Goal: Task Accomplishment & Management: Manage account settings

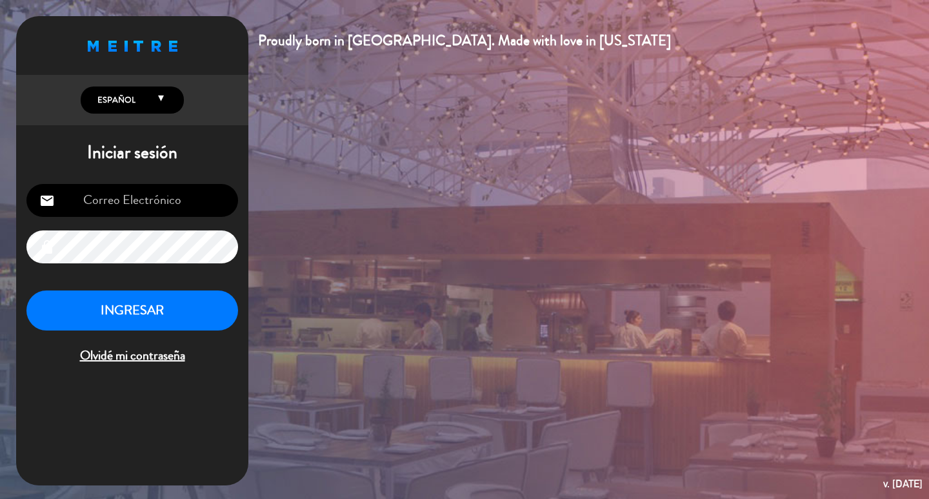
type input "[EMAIL_ADDRESS][DOMAIN_NAME]"
click at [128, 331] on button "INGRESAR" at bounding box center [132, 310] width 212 height 41
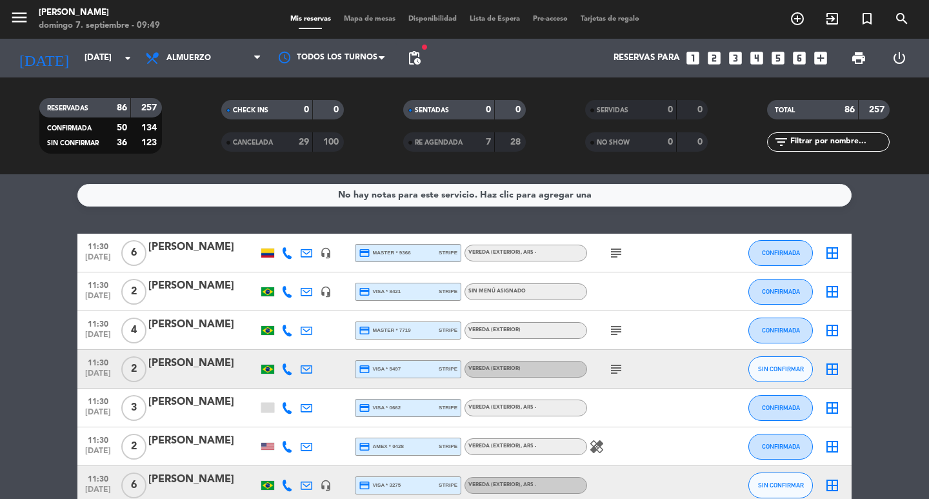
click at [416, 67] on span "pending_actions" at bounding box center [414, 58] width 26 height 26
click at [412, 62] on span "pending_actions" at bounding box center [414, 57] width 15 height 15
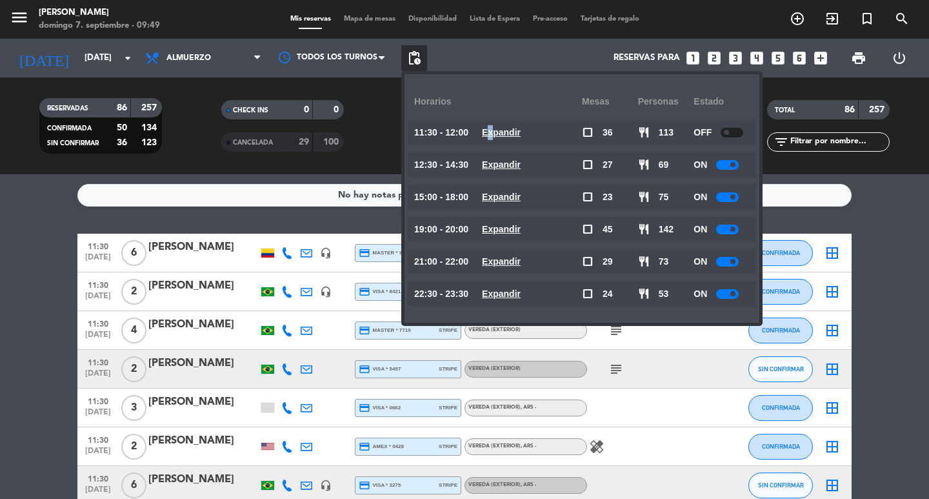
drag, startPoint x: 527, startPoint y: 134, endPoint x: 518, endPoint y: 202, distance: 69.0
click at [521, 137] on u "Expandir" at bounding box center [501, 132] width 39 height 10
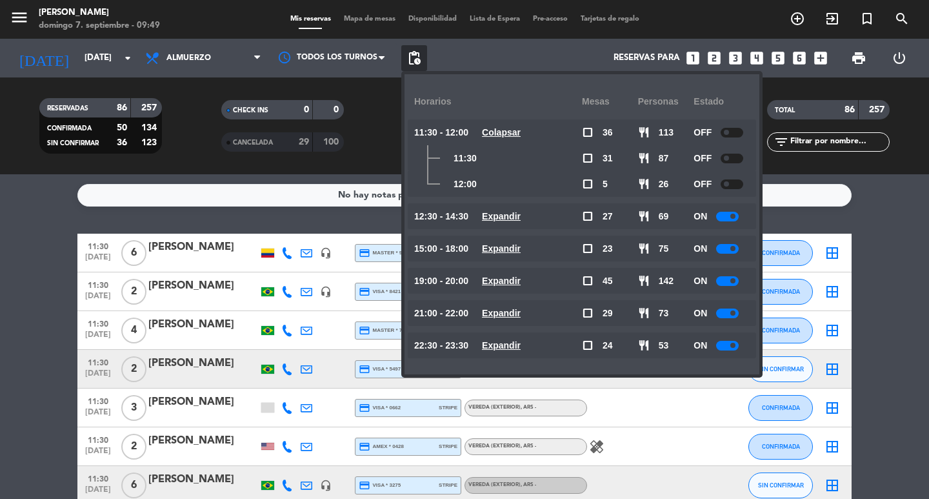
click at [521, 221] on u "Expandir" at bounding box center [501, 216] width 39 height 10
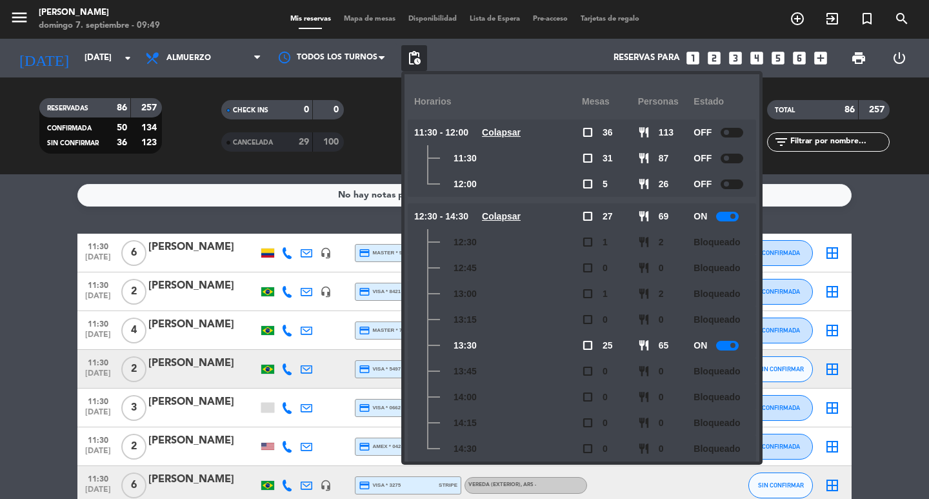
scroll to position [129, 0]
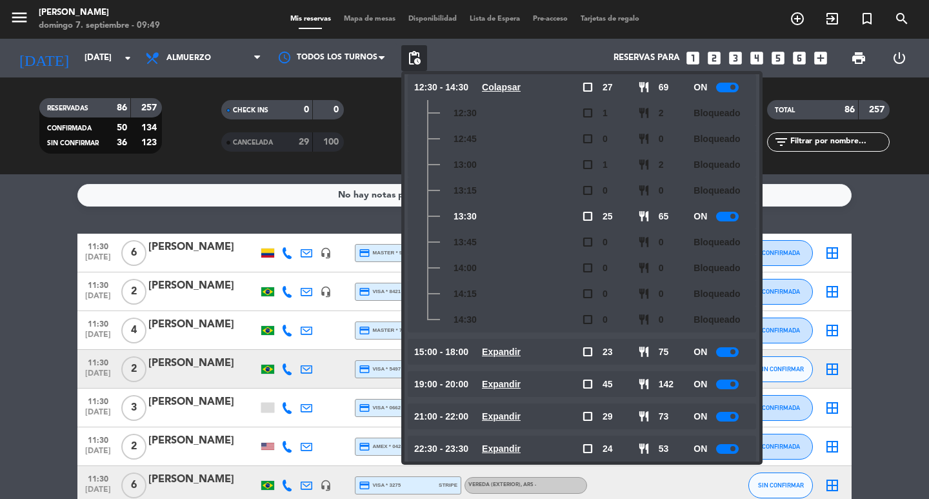
click at [521, 350] on u "Expandir" at bounding box center [501, 352] width 39 height 10
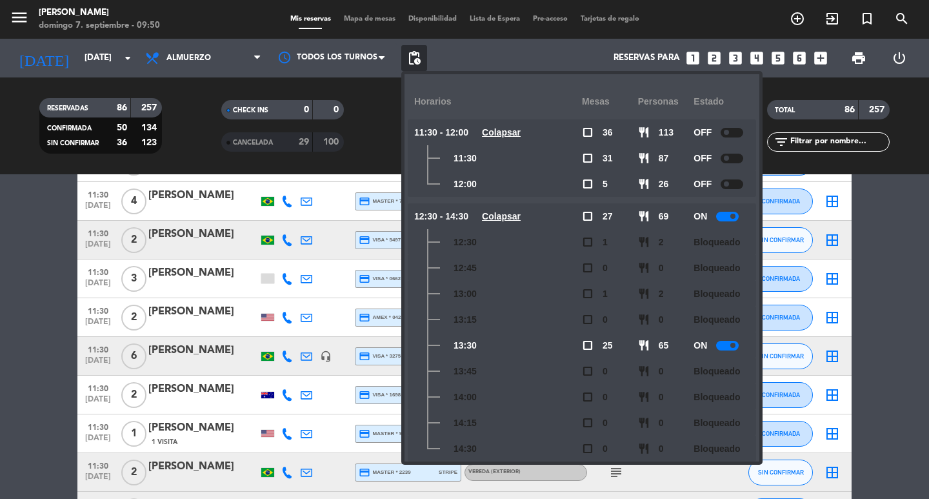
scroll to position [0, 0]
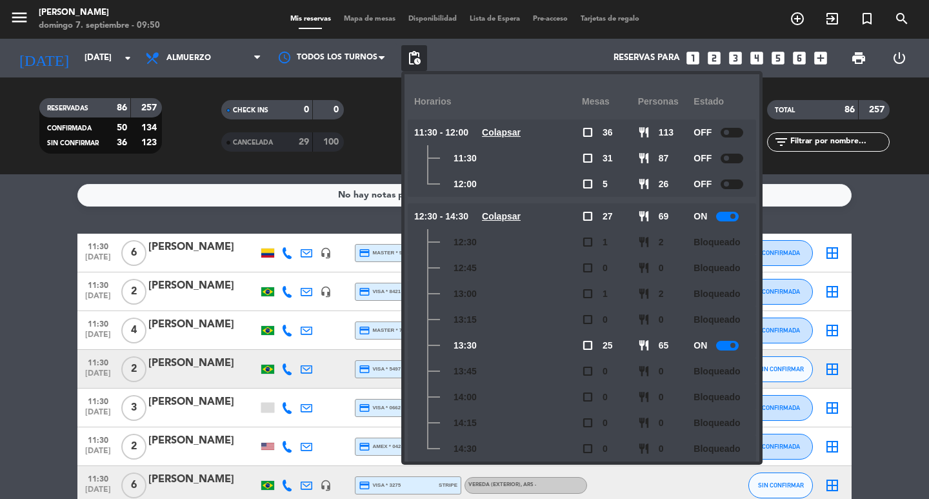
drag, startPoint x: 10, startPoint y: 241, endPoint x: 17, endPoint y: 239, distance: 6.7
click at [16, 239] on div "No hay notas para este servicio. Haz clic para agregar una 11:30 [DATE] 6 [PERS…" at bounding box center [464, 336] width 929 height 325
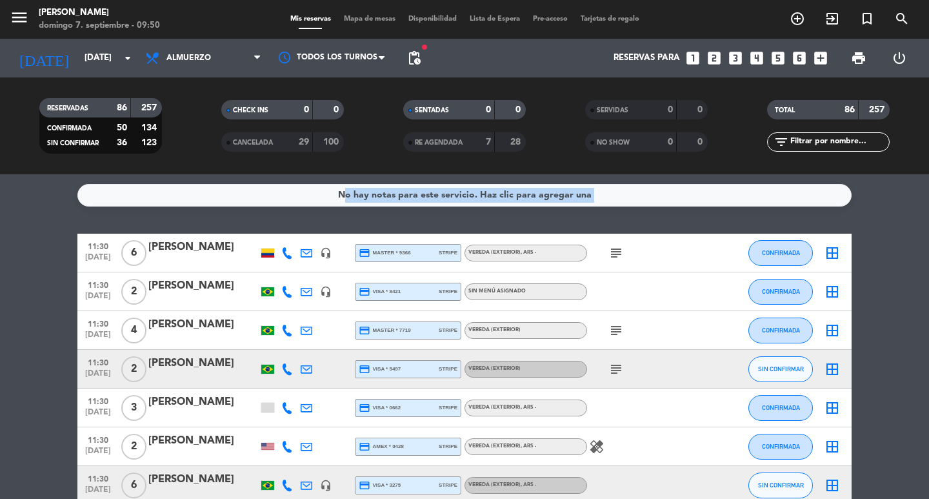
scroll to position [129, 0]
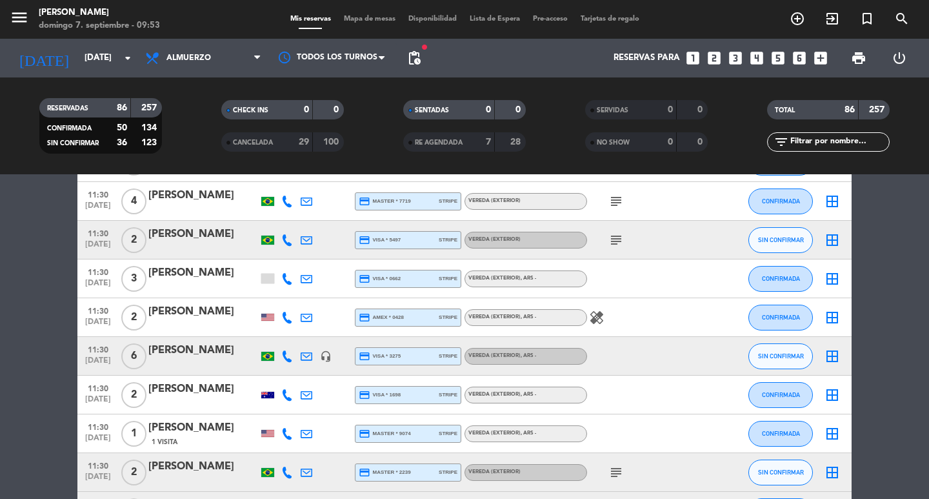
click at [412, 46] on span "pending_actions" at bounding box center [414, 58] width 26 height 26
click at [415, 56] on span "pending_actions" at bounding box center [414, 57] width 15 height 15
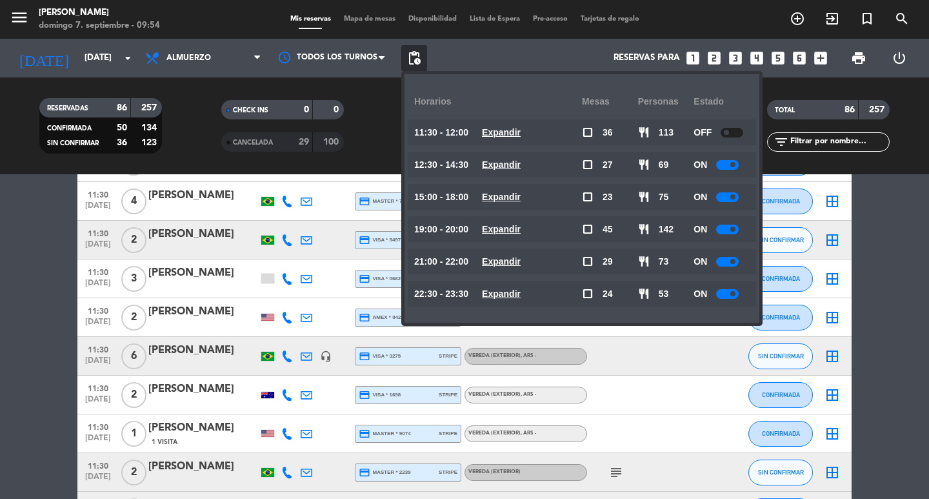
click at [394, 114] on filter-checkbox "SENTADAS 0 0" at bounding box center [465, 109] width 182 height 19
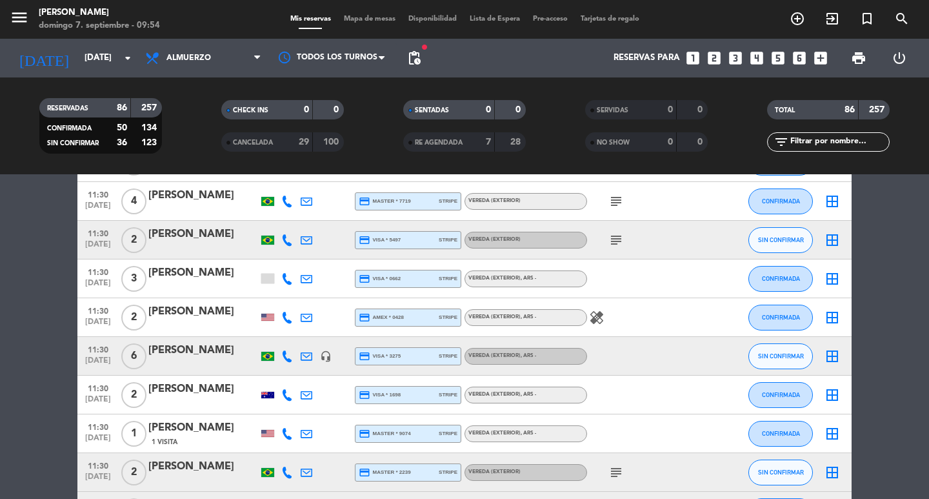
scroll to position [0, 0]
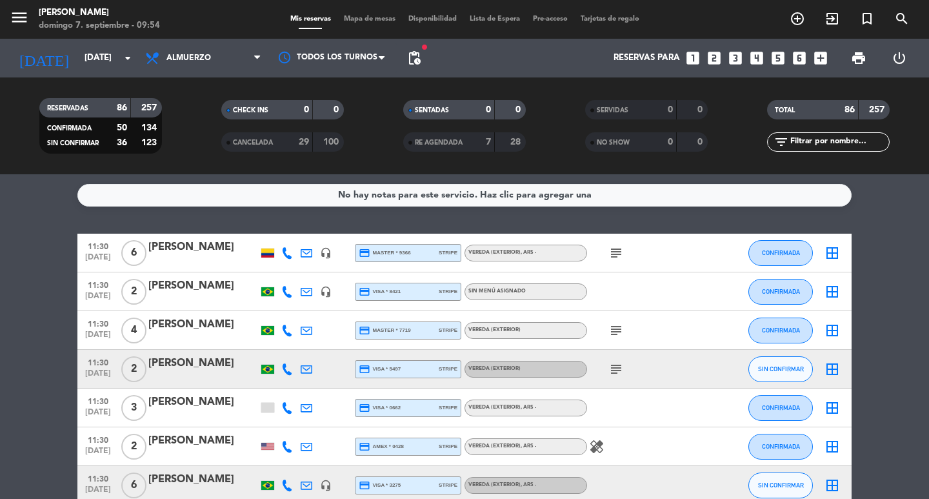
click at [800, 141] on input "text" at bounding box center [839, 142] width 100 height 14
click at [207, 61] on span "Almuerzo" at bounding box center [189, 58] width 45 height 9
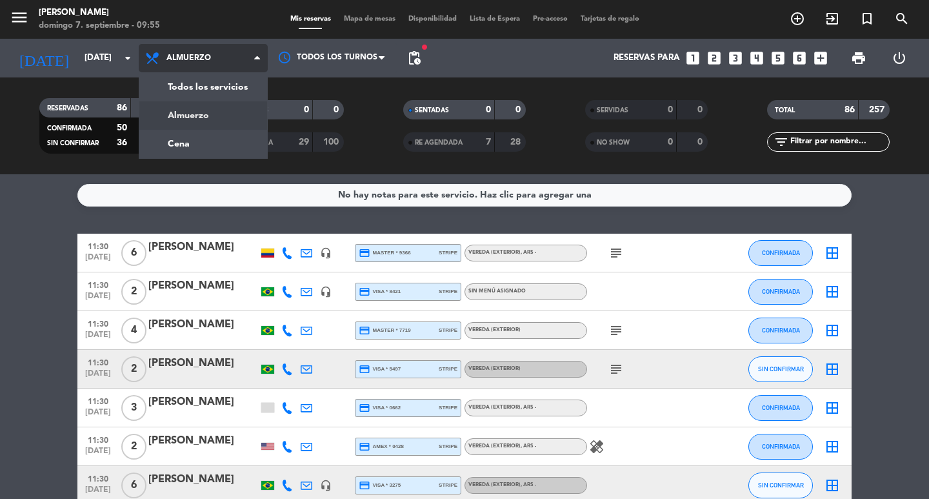
click at [210, 128] on div "menu [PERSON_NAME] 7. septiembre - 09:55 Mis reservas Mapa de mesas Disponibili…" at bounding box center [464, 87] width 929 height 174
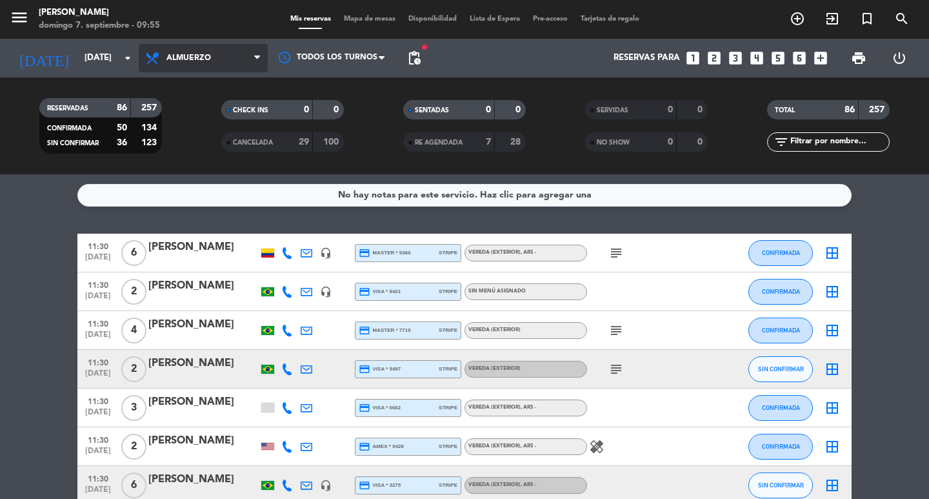
click at [223, 62] on span "Almuerzo" at bounding box center [203, 58] width 129 height 28
click at [215, 144] on div "menu [PERSON_NAME] 7. septiembre - 09:55 Mis reservas Mapa de mesas Disponibili…" at bounding box center [464, 87] width 929 height 174
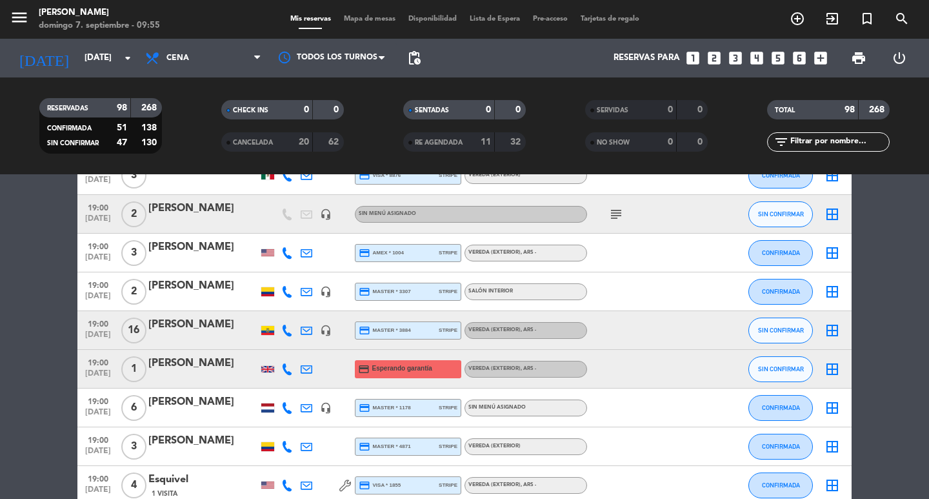
scroll to position [323, 0]
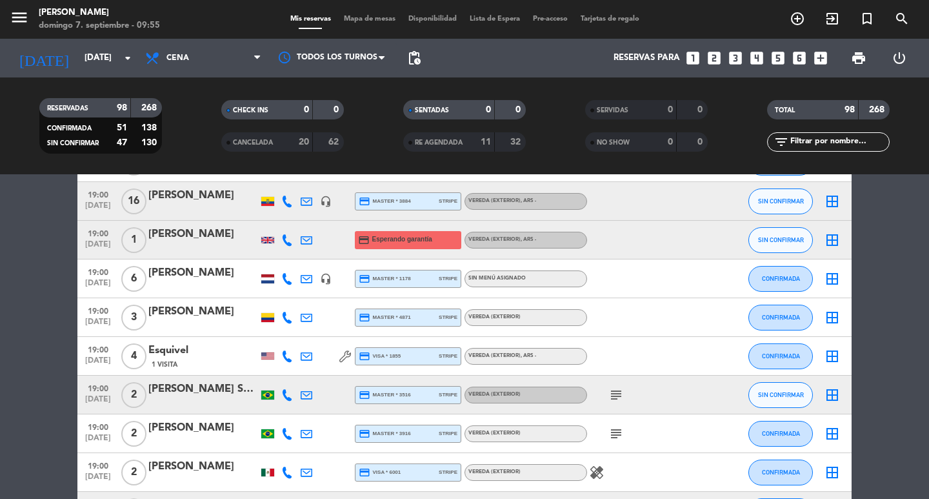
click at [429, 55] on div "[DATE] [DATE] arrow_drop_down Todos los servicios Almuerzo Cena Cena Todos los …" at bounding box center [464, 58] width 929 height 39
click at [409, 61] on span "pending_actions" at bounding box center [414, 57] width 15 height 15
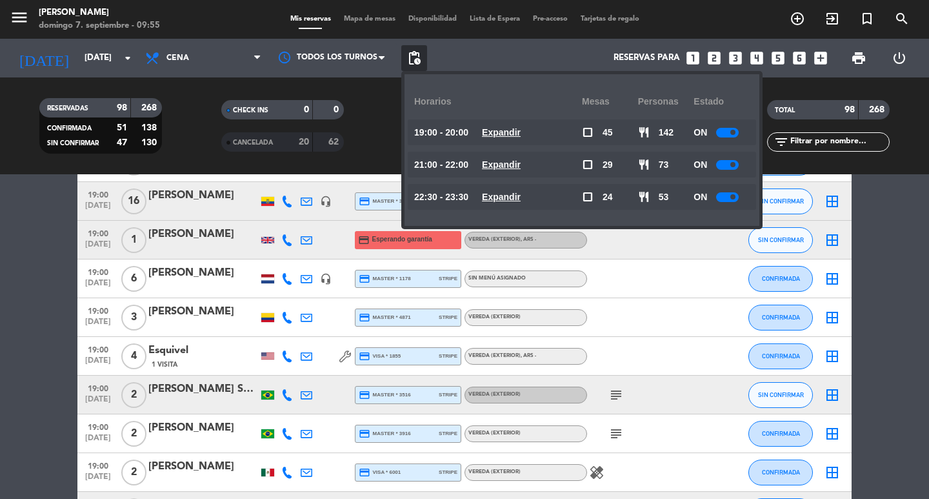
click at [541, 143] on div "19:00 - 20:00 Expandir" at bounding box center [498, 132] width 168 height 26
click at [521, 135] on u "Expandir" at bounding box center [501, 132] width 39 height 10
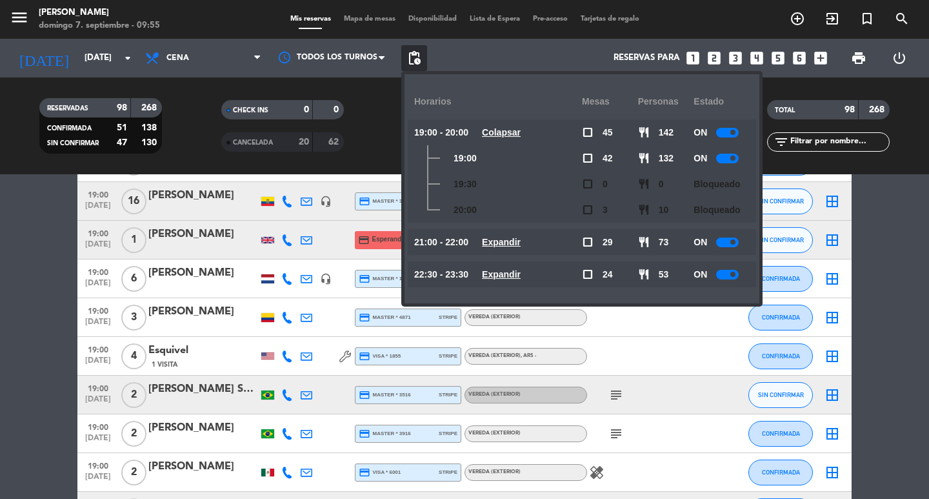
click at [521, 273] on u "Expandir" at bounding box center [501, 274] width 39 height 10
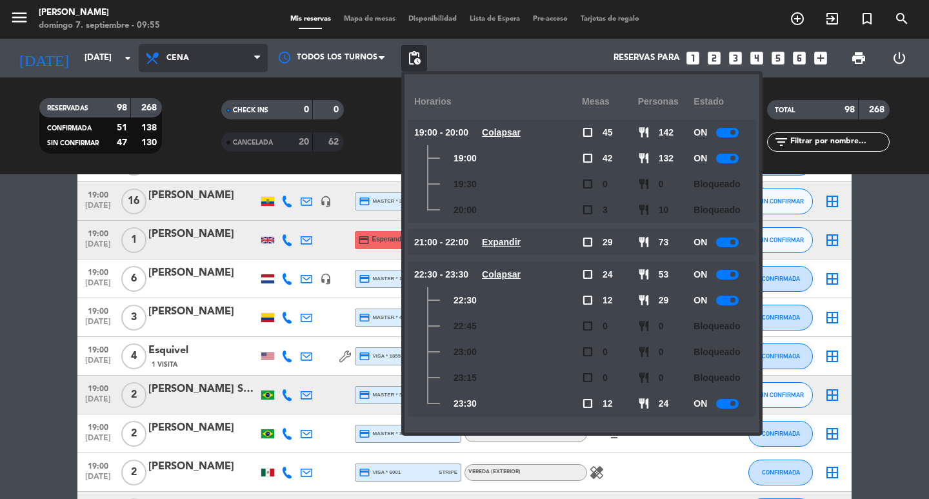
click at [207, 56] on span "Cena" at bounding box center [203, 58] width 129 height 28
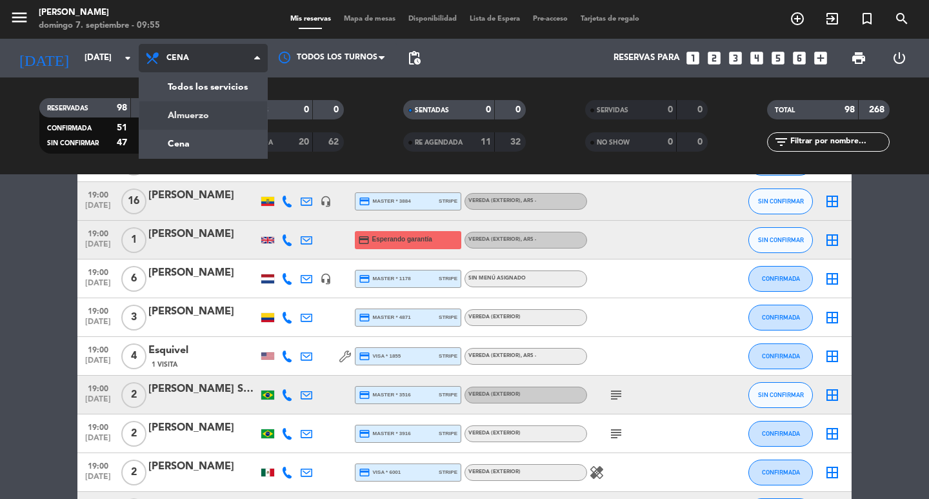
click at [223, 116] on div "menu [PERSON_NAME] 7. septiembre - 09:55 Mis reservas Mapa de mesas Disponibili…" at bounding box center [464, 87] width 929 height 174
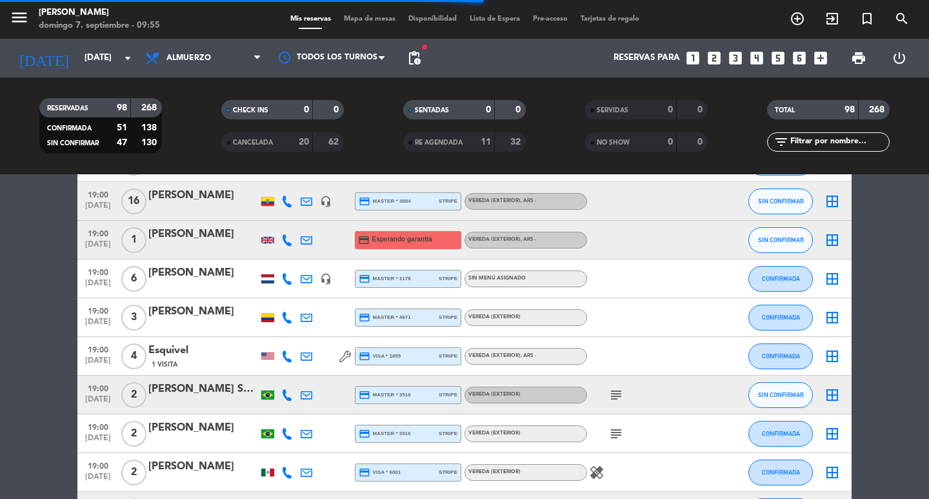
click at [818, 141] on input "text" at bounding box center [839, 142] width 100 height 14
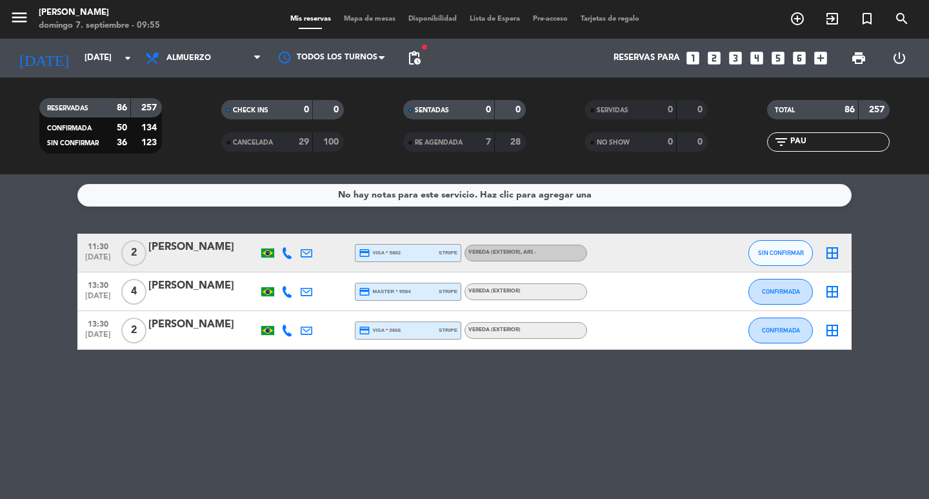
scroll to position [0, 0]
type input "PAU"
click at [210, 256] on div "[PERSON_NAME]" at bounding box center [203, 247] width 110 height 17
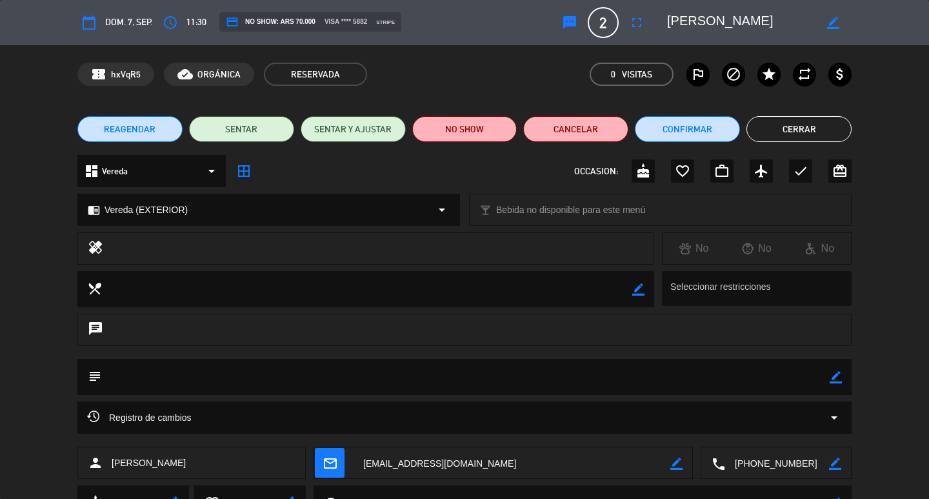
scroll to position [61, 0]
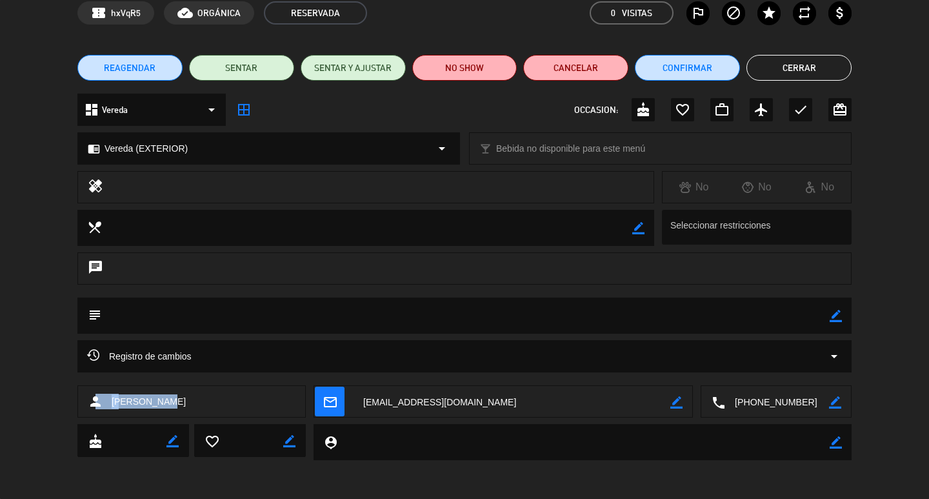
drag, startPoint x: 95, startPoint y: 401, endPoint x: 211, endPoint y: 401, distance: 116.2
click at [208, 405] on div "person [PERSON_NAME]" at bounding box center [191, 401] width 228 height 32
drag, startPoint x: 211, startPoint y: 401, endPoint x: 499, endPoint y: 270, distance: 316.5
click at [499, 270] on div "chat" at bounding box center [464, 268] width 774 height 32
click at [837, 321] on icon "border_color" at bounding box center [836, 316] width 12 height 12
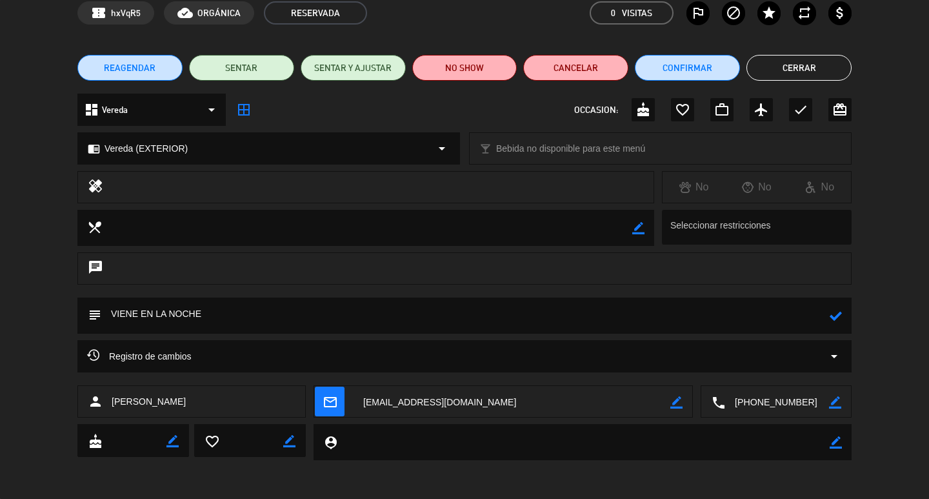
type textarea "VIENE EN LA NOCHE"
click at [835, 320] on icon at bounding box center [836, 316] width 12 height 12
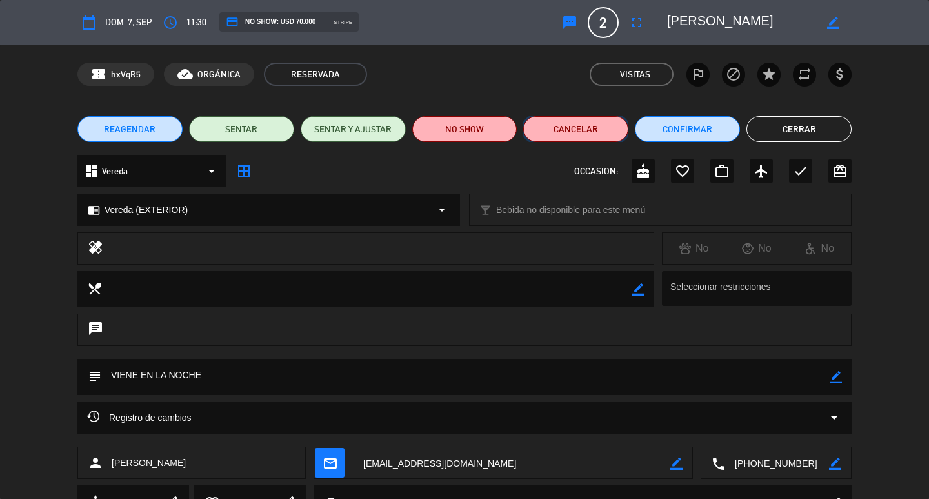
click at [581, 137] on button "Cancelar" at bounding box center [575, 129] width 105 height 26
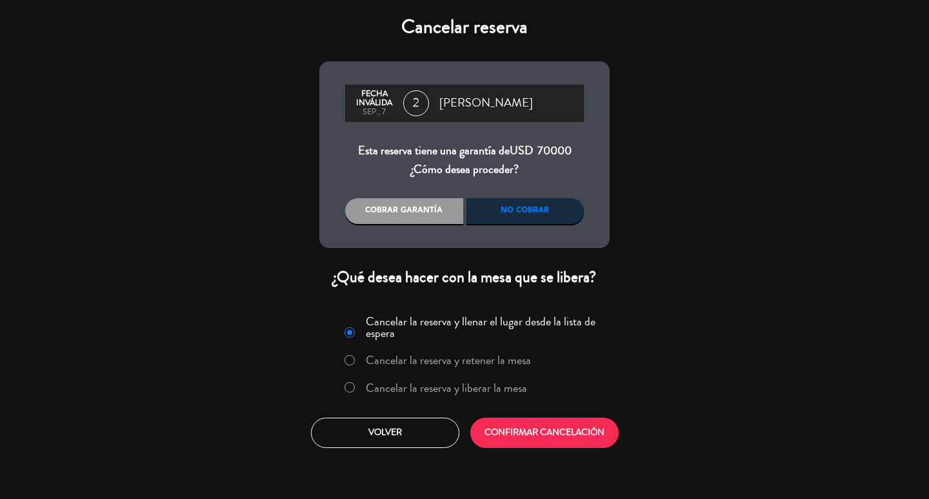
click at [530, 224] on div "No cobrar" at bounding box center [526, 211] width 118 height 26
click at [435, 223] on div "Cobrar garantía" at bounding box center [404, 211] width 118 height 26
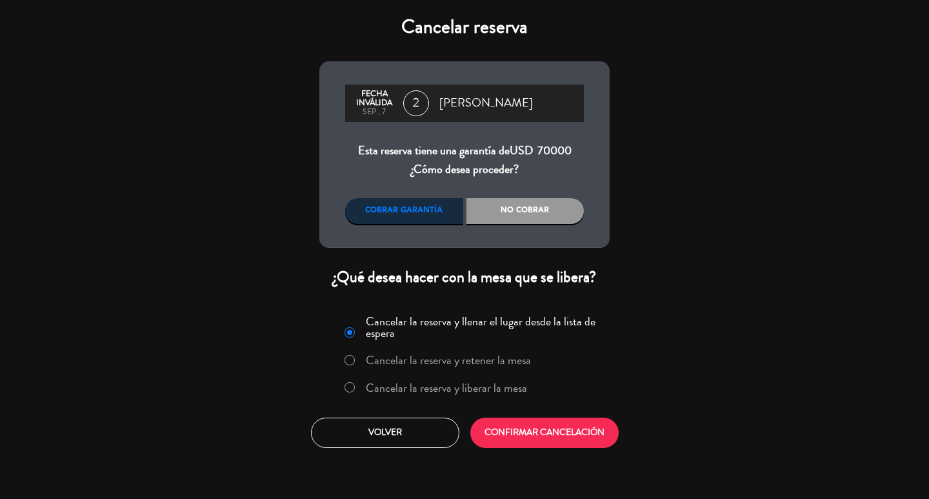
click at [511, 224] on div "No cobrar" at bounding box center [526, 211] width 118 height 26
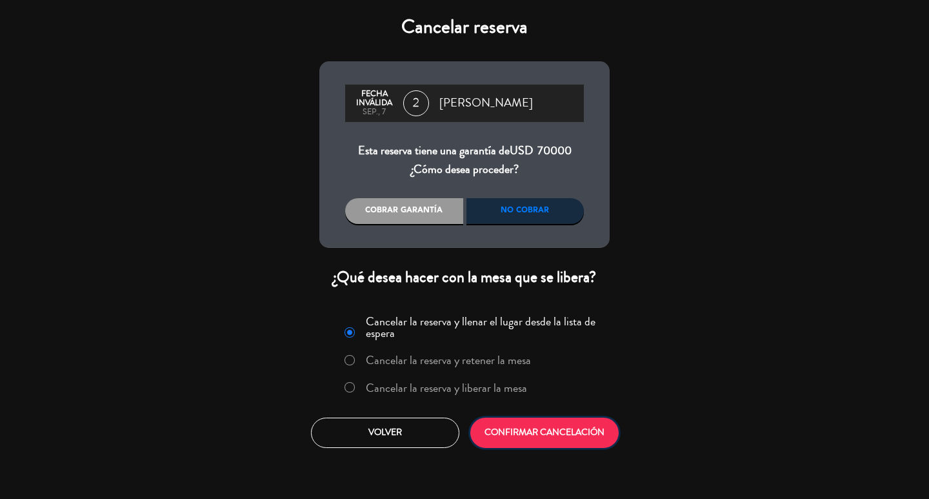
click at [583, 448] on button "CONFIRMAR CANCELACIÓN" at bounding box center [544, 433] width 148 height 30
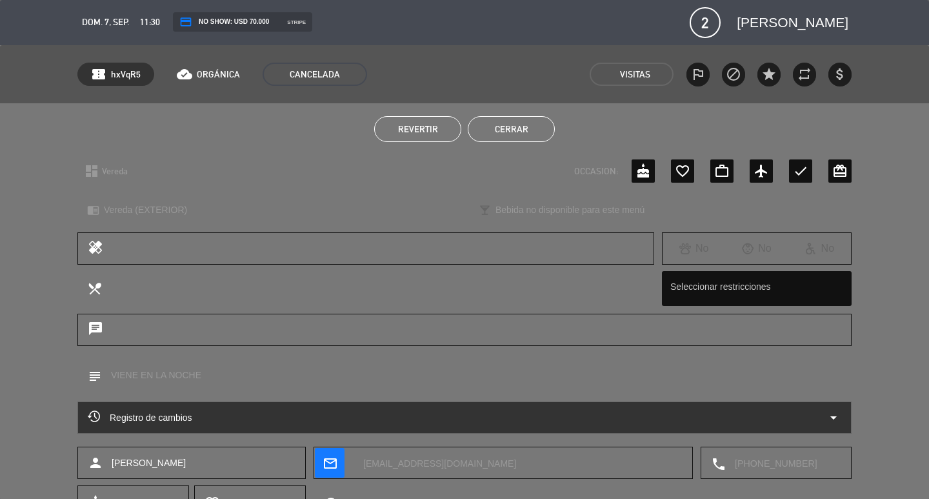
click at [520, 128] on button "Cerrar" at bounding box center [511, 129] width 87 height 26
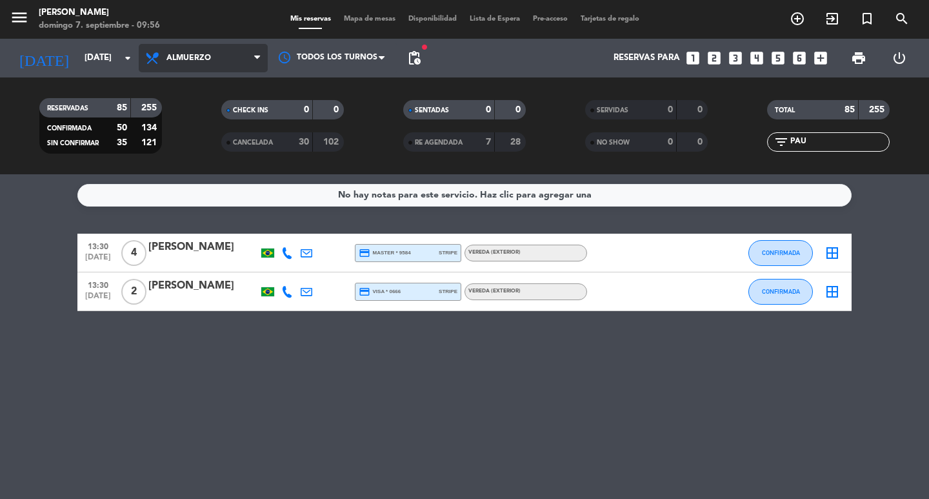
click at [226, 61] on span "Almuerzo" at bounding box center [203, 58] width 129 height 28
click at [214, 138] on div "menu [PERSON_NAME] 7. septiembre - 09:56 Mis reservas Mapa de mesas Disponibili…" at bounding box center [464, 87] width 929 height 174
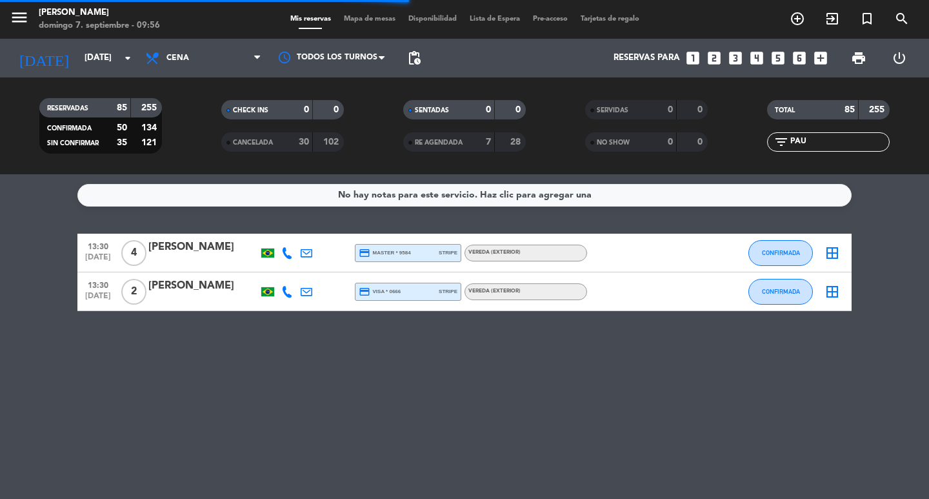
click at [814, 149] on div "filter_list PAU" at bounding box center [828, 141] width 123 height 19
click at [817, 142] on input "PAU" at bounding box center [839, 142] width 100 height 14
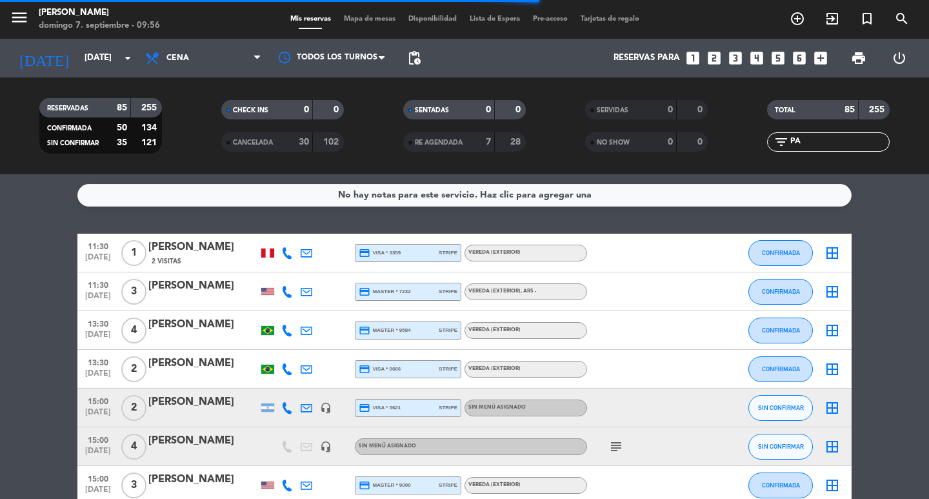
type input "P"
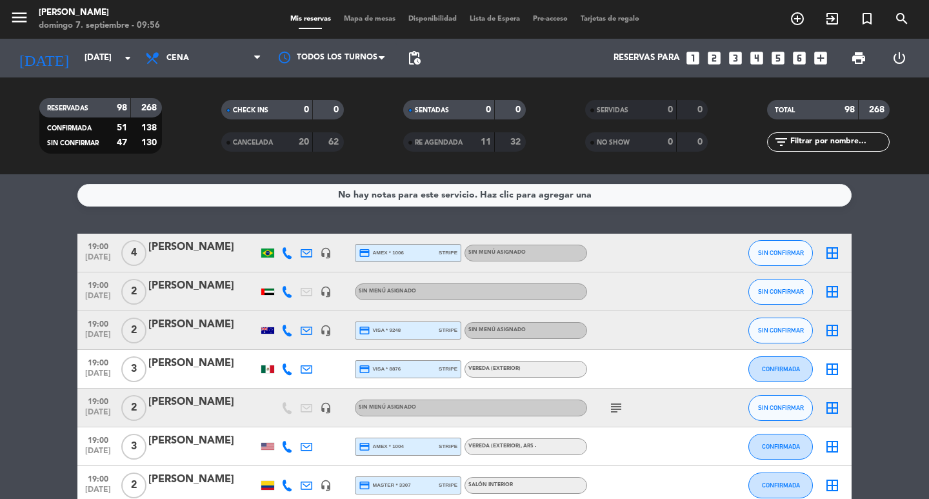
click at [706, 61] on icon "looks_two" at bounding box center [714, 58] width 17 height 17
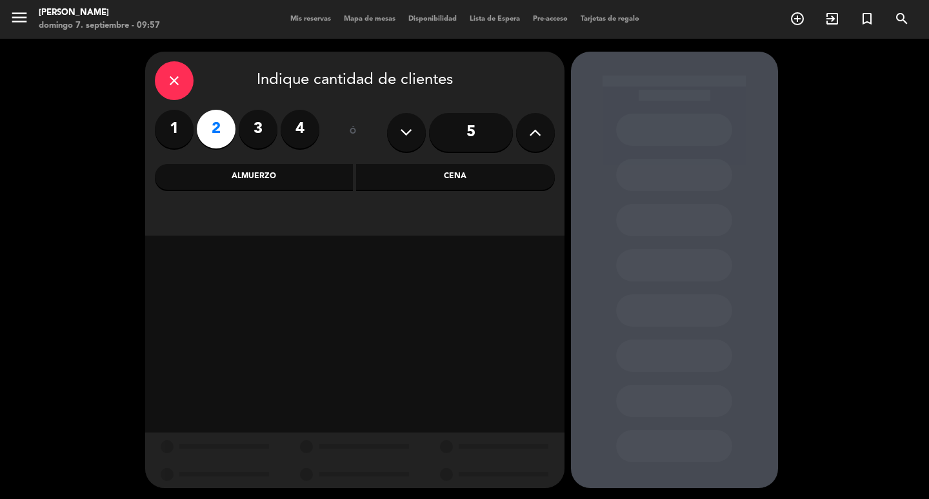
click at [408, 178] on div "Cena" at bounding box center [455, 177] width 199 height 26
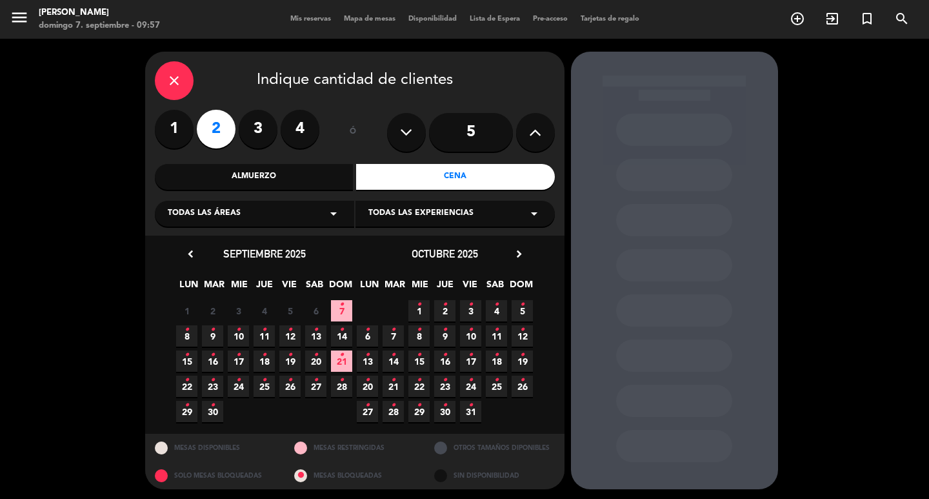
click at [341, 312] on icon "•" at bounding box center [341, 304] width 5 height 21
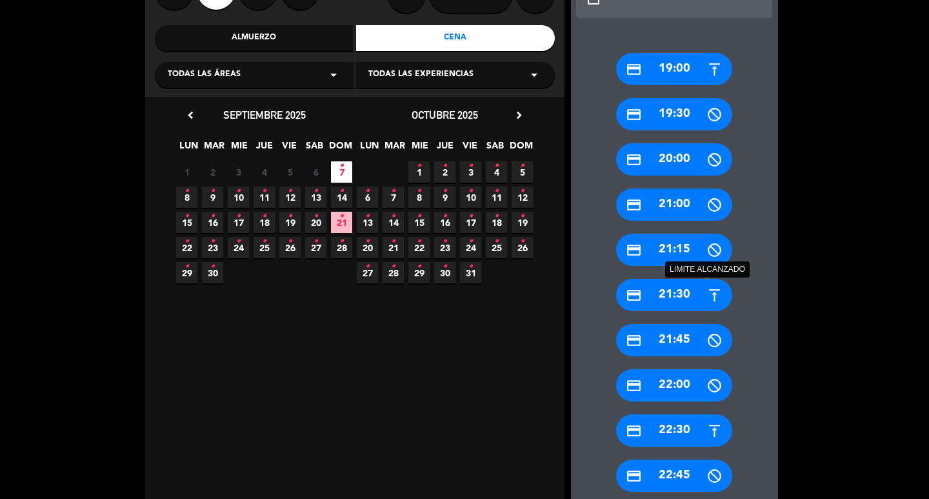
scroll to position [203, 0]
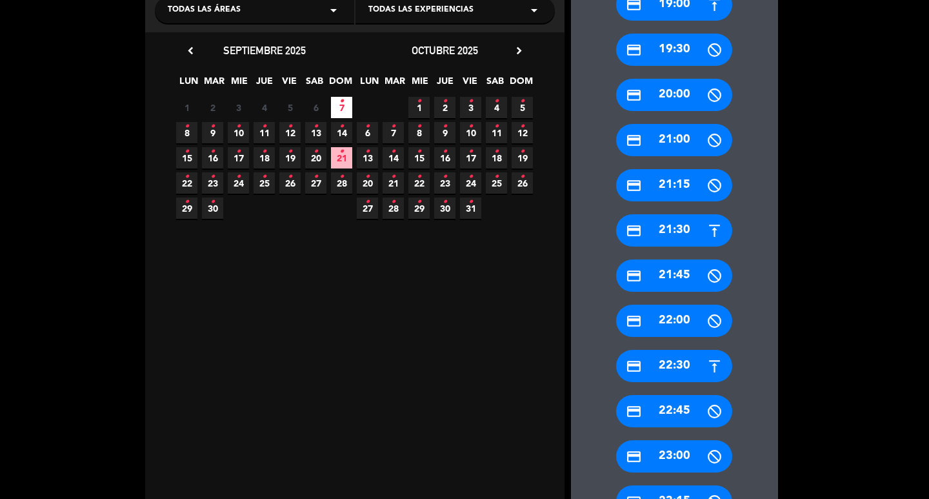
click at [677, 360] on div "credit_card 22:30" at bounding box center [674, 366] width 116 height 32
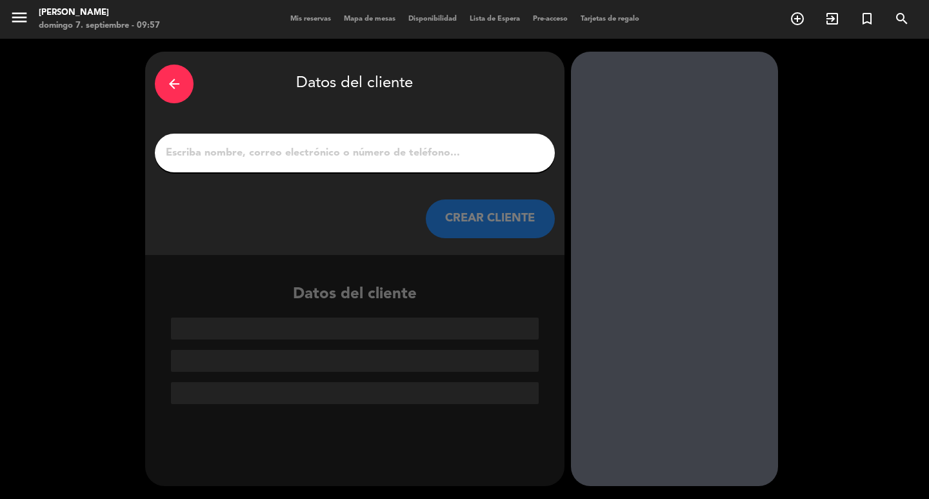
scroll to position [0, 0]
click at [264, 162] on input "1" at bounding box center [355, 153] width 381 height 18
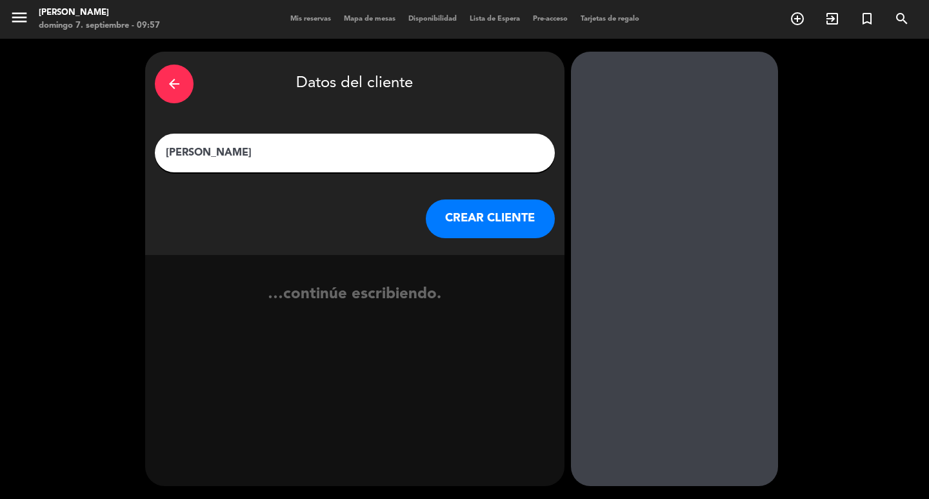
type input "[PERSON_NAME]"
click at [529, 228] on button "CREAR CLIENTE" at bounding box center [490, 218] width 129 height 39
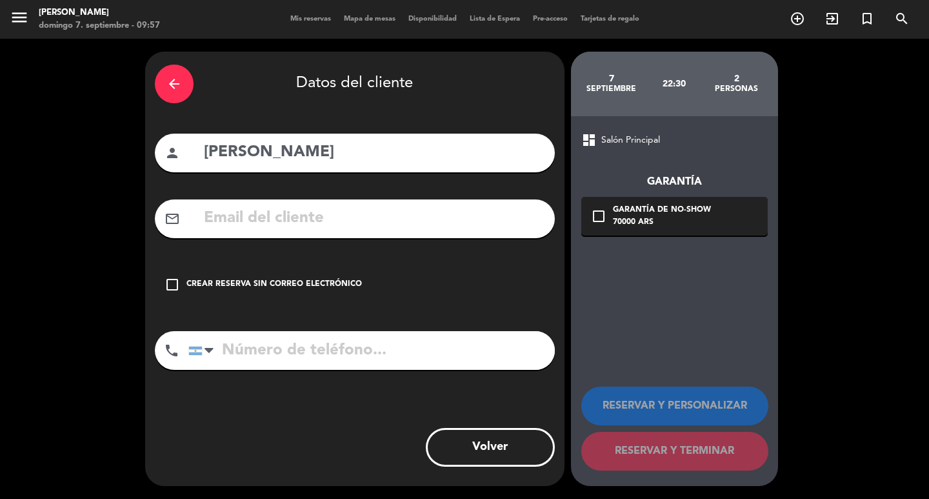
click at [456, 232] on input "text" at bounding box center [374, 218] width 343 height 26
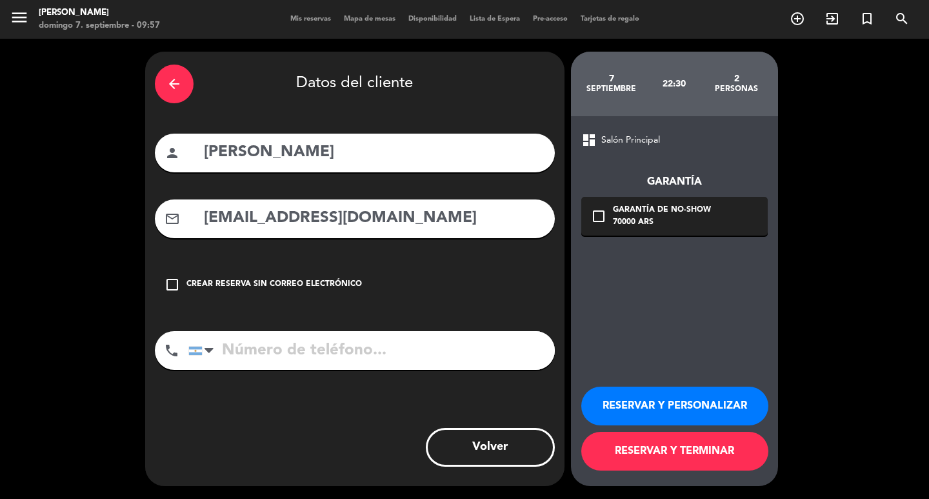
type input "[EMAIL_ADDRESS][DOMAIN_NAME]"
click at [349, 370] on input "tel" at bounding box center [371, 350] width 367 height 39
type input "[PHONE_NUMBER]"
click at [598, 210] on div "check_box_outline_blank Garantía de no-show 70000 ARS" at bounding box center [674, 216] width 187 height 39
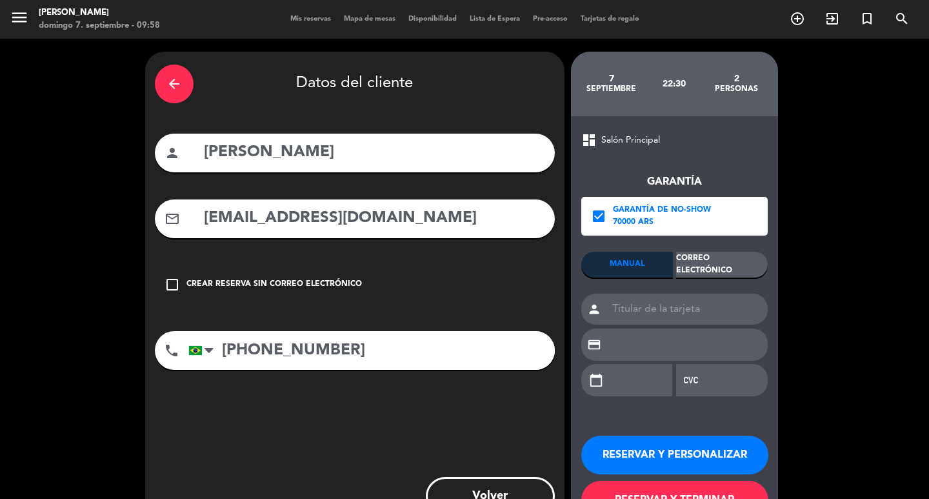
click at [719, 273] on div "Correo Electrónico" at bounding box center [722, 265] width 92 height 26
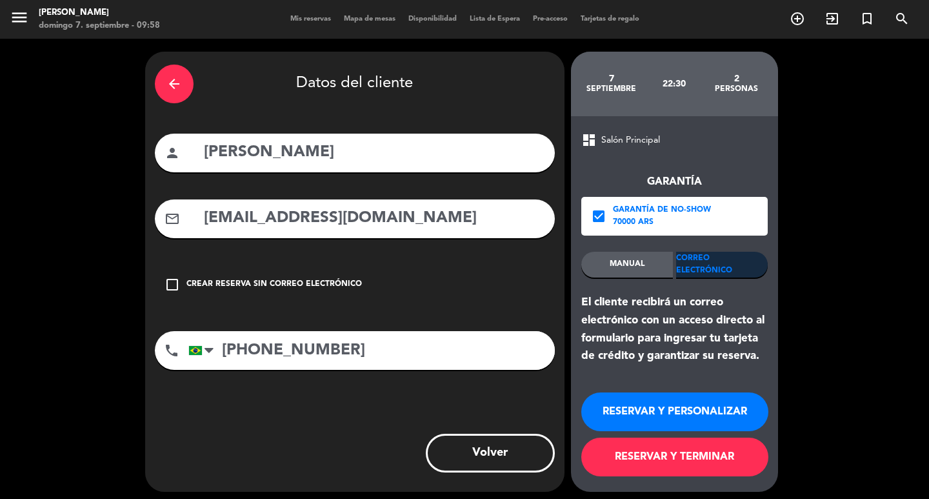
click at [705, 422] on button "RESERVAR Y PERSONALIZAR" at bounding box center [674, 411] width 187 height 39
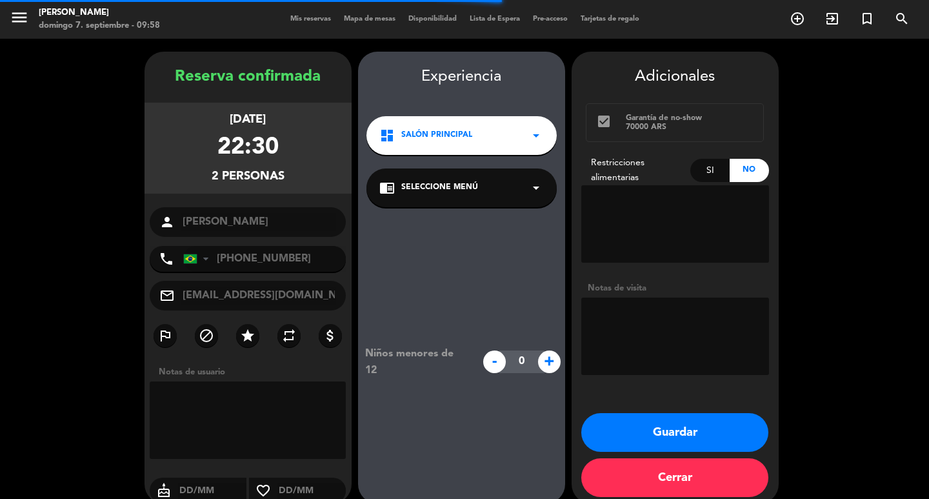
scroll to position [37, 0]
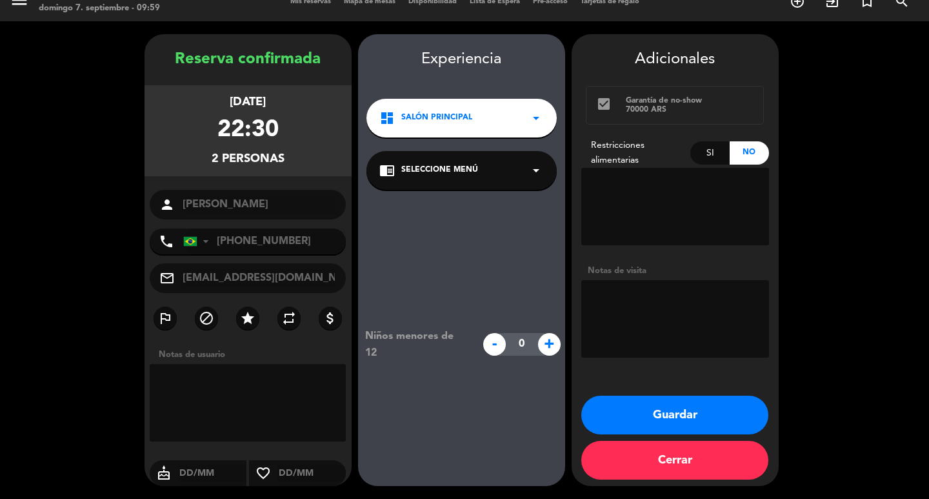
click at [703, 413] on button "Guardar" at bounding box center [674, 415] width 187 height 39
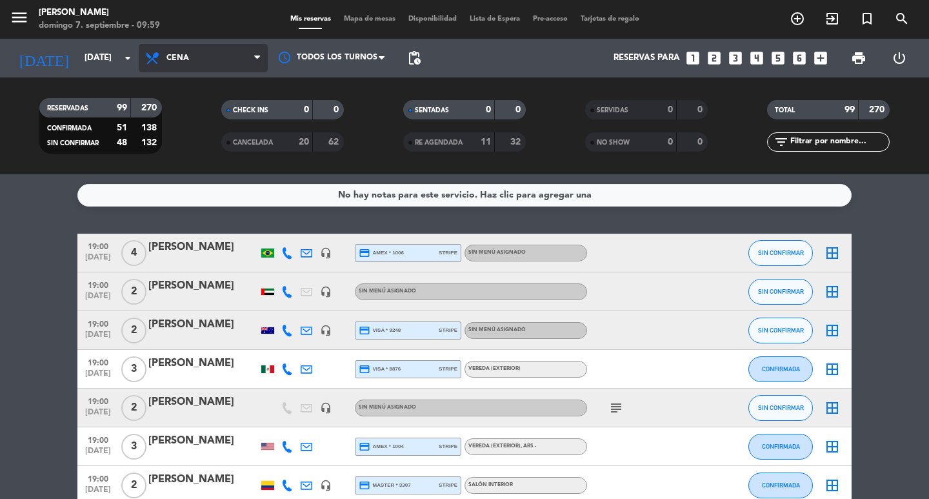
click at [178, 52] on span "Cena" at bounding box center [203, 58] width 129 height 28
click at [209, 105] on div "menu [PERSON_NAME] 7. septiembre - 09:59 Mis reservas Mapa de mesas Disponibili…" at bounding box center [464, 87] width 929 height 174
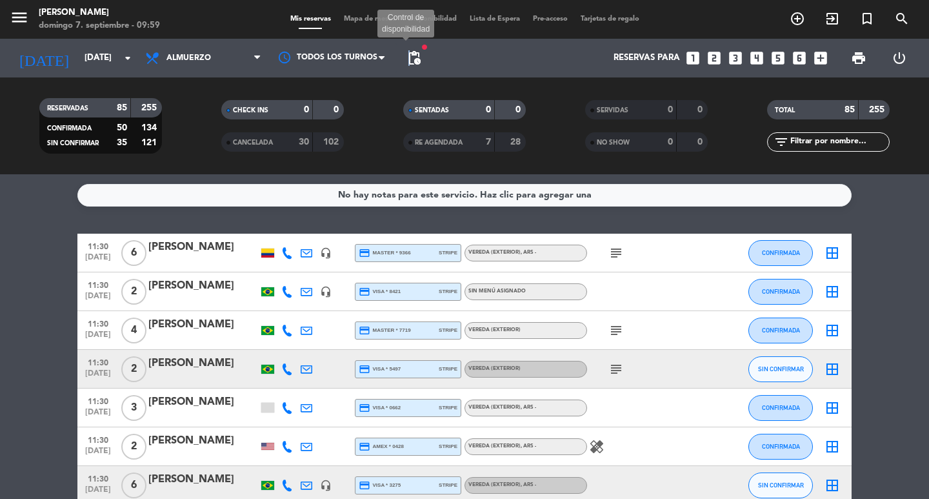
drag, startPoint x: 410, startPoint y: 59, endPoint x: 431, endPoint y: 54, distance: 21.9
click at [423, 68] on span "pending_actions Control de disponibilidad" at bounding box center [414, 58] width 26 height 26
click at [421, 55] on span "pending_actions" at bounding box center [414, 57] width 15 height 15
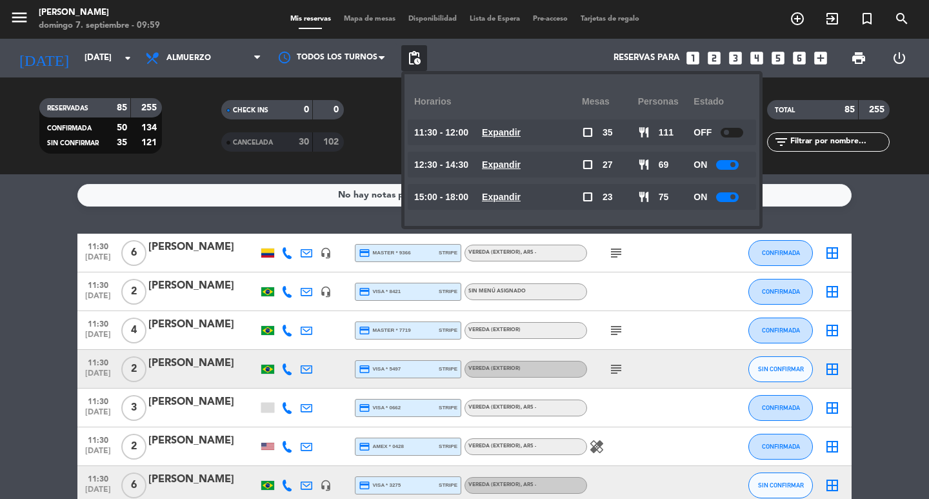
click at [521, 134] on u "Expandir" at bounding box center [501, 132] width 39 height 10
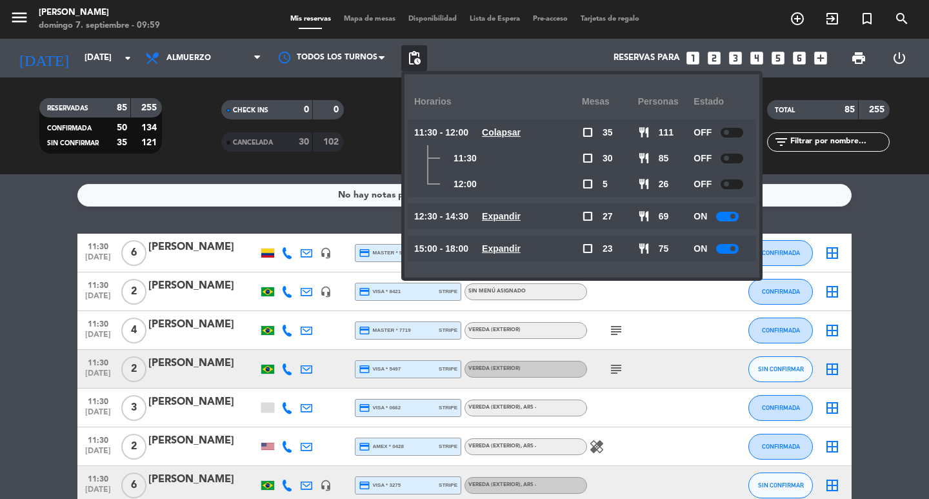
click at [521, 218] on u "Expandir" at bounding box center [501, 216] width 39 height 10
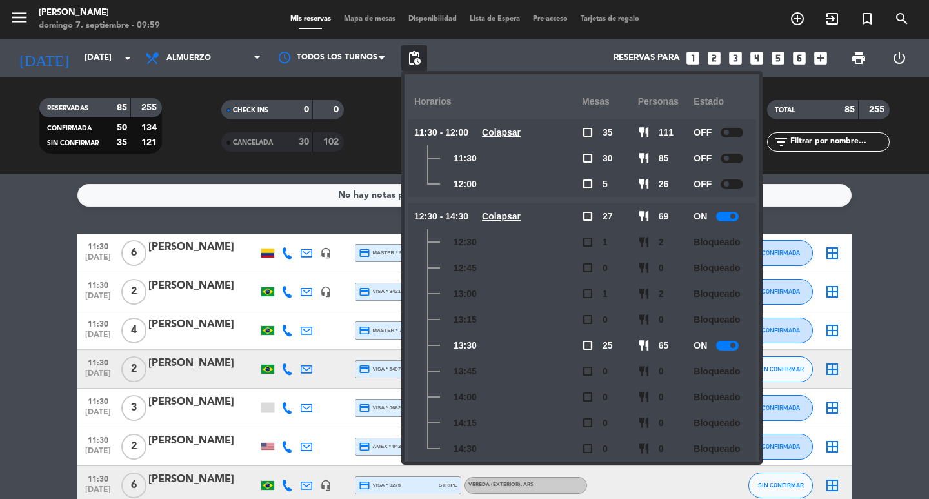
scroll to position [48, 0]
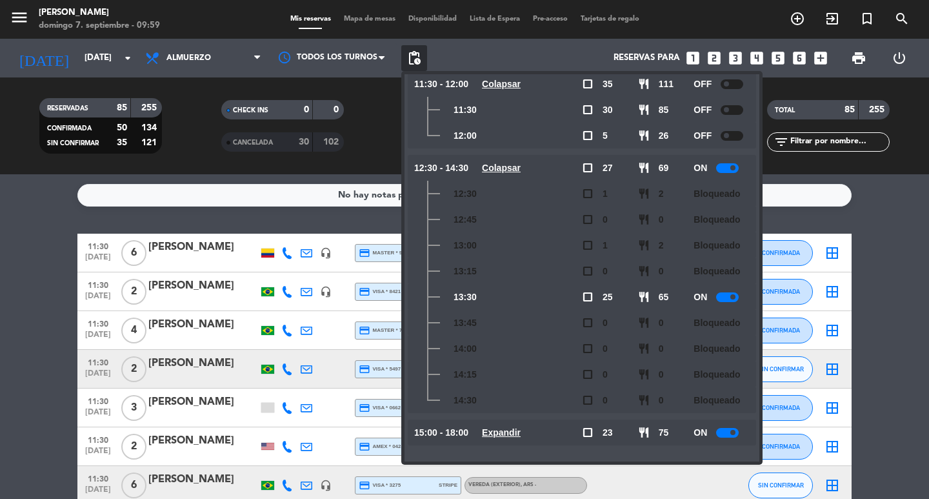
click at [521, 430] on u "Expandir" at bounding box center [501, 432] width 39 height 10
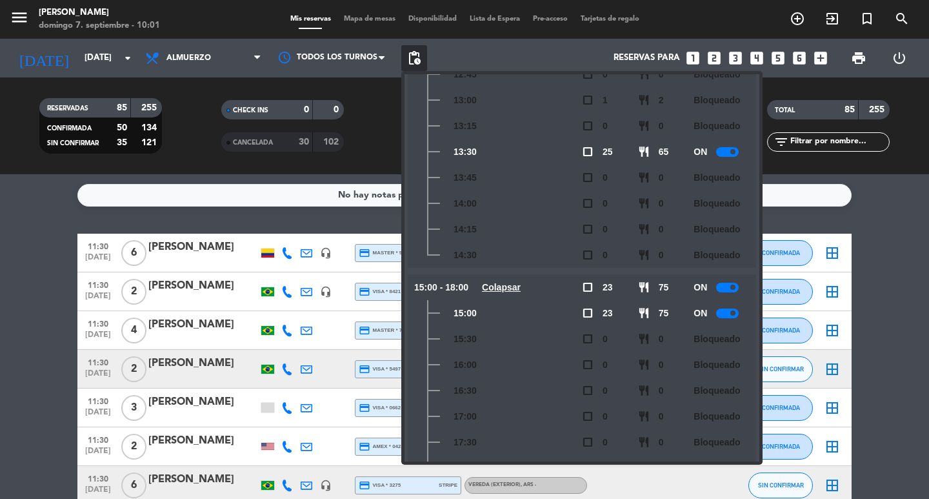
scroll to position [0, 0]
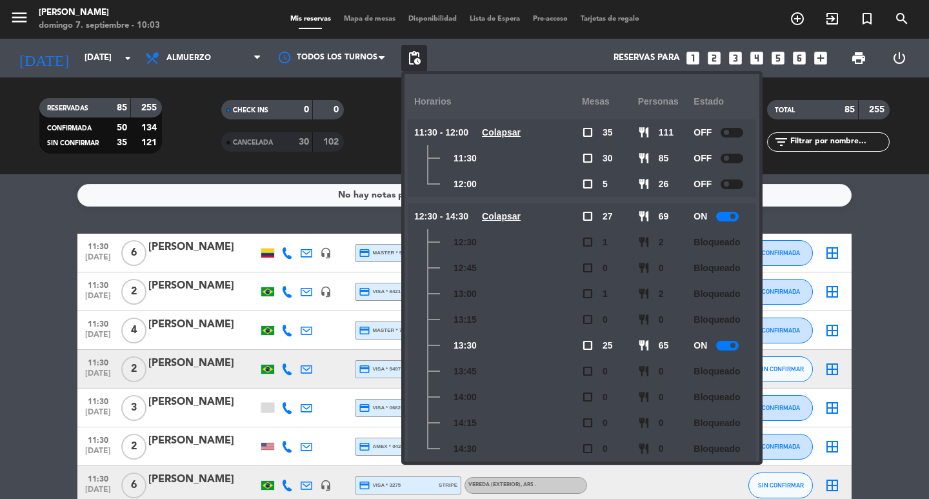
drag, startPoint x: 34, startPoint y: 237, endPoint x: 50, endPoint y: 243, distance: 16.5
click at [34, 237] on div "No hay notas para este servicio. Haz clic para agregar una 11:30 [DATE] 6 [PERS…" at bounding box center [464, 336] width 929 height 325
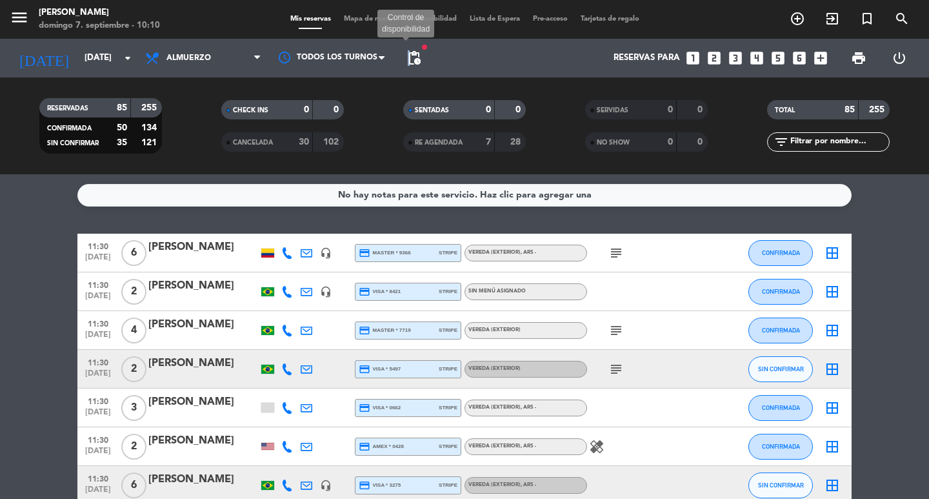
click at [410, 55] on span "pending_actions" at bounding box center [414, 57] width 15 height 15
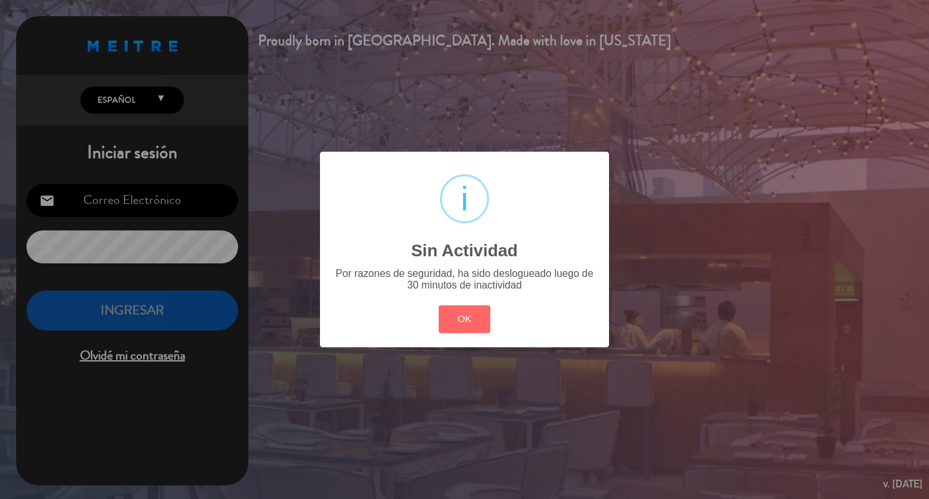
type input "[EMAIL_ADDRESS][DOMAIN_NAME]"
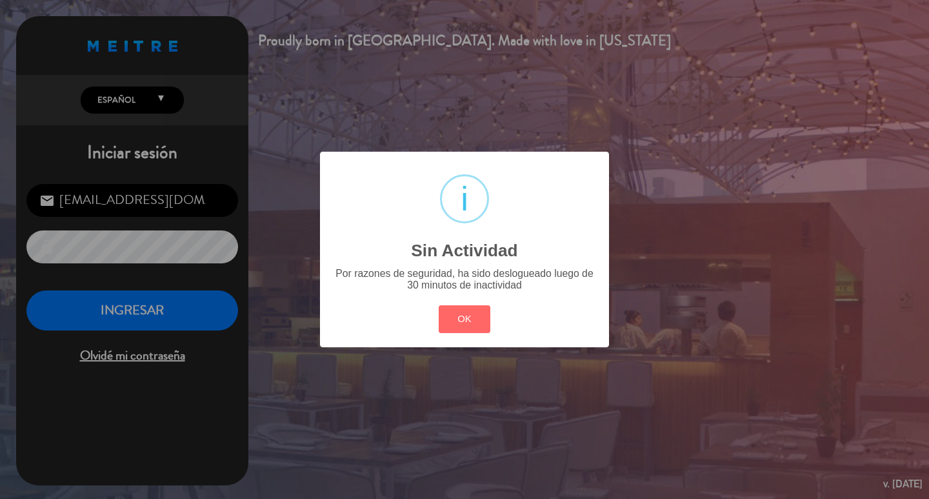
click at [480, 347] on div "? ! i Sin Actividad × Por razones de seguridad, ha sido deslogueado luego de 30…" at bounding box center [464, 249] width 289 height 195
click at [469, 333] on button "OK" at bounding box center [465, 319] width 52 height 28
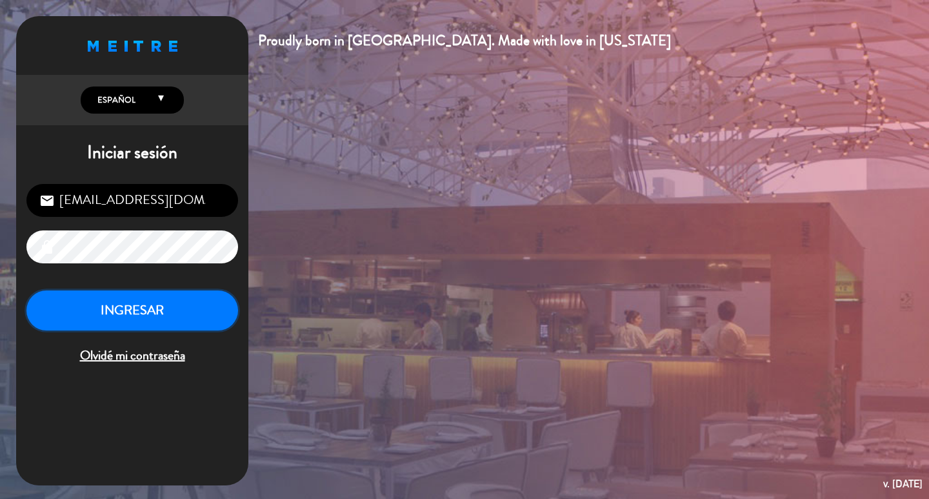
click at [150, 330] on button "INGRESAR" at bounding box center [132, 310] width 212 height 41
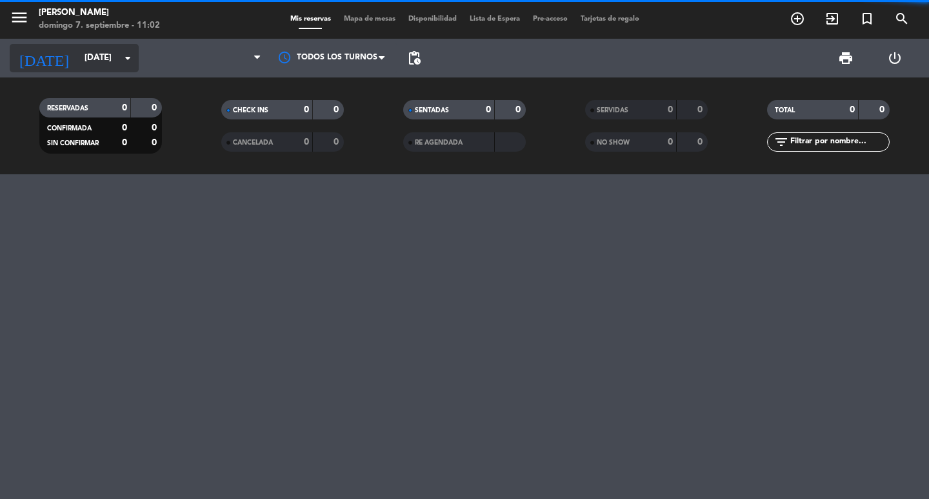
click at [114, 54] on input "[DATE]" at bounding box center [135, 57] width 114 height 23
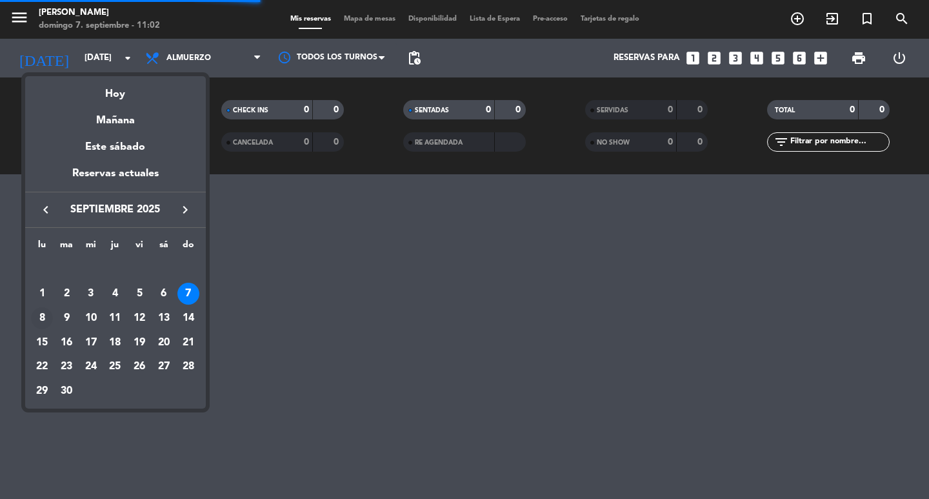
click at [36, 326] on div "8" at bounding box center [42, 318] width 22 height 22
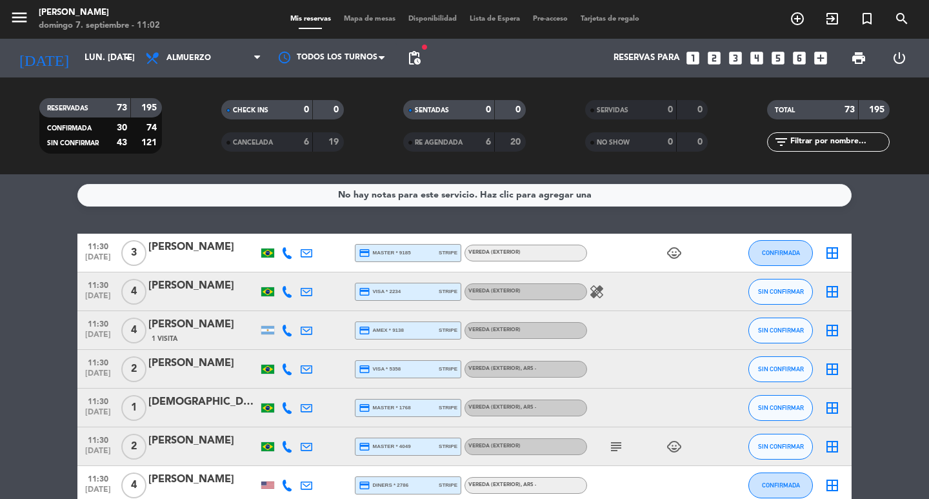
scroll to position [129, 0]
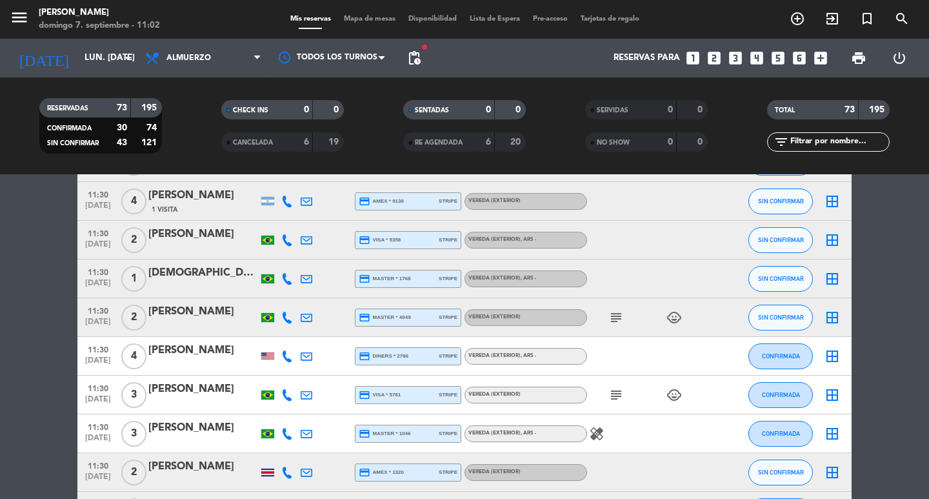
click at [625, 411] on div "subject child_care" at bounding box center [645, 395] width 116 height 38
click at [609, 403] on icon "subject" at bounding box center [616, 394] width 15 height 15
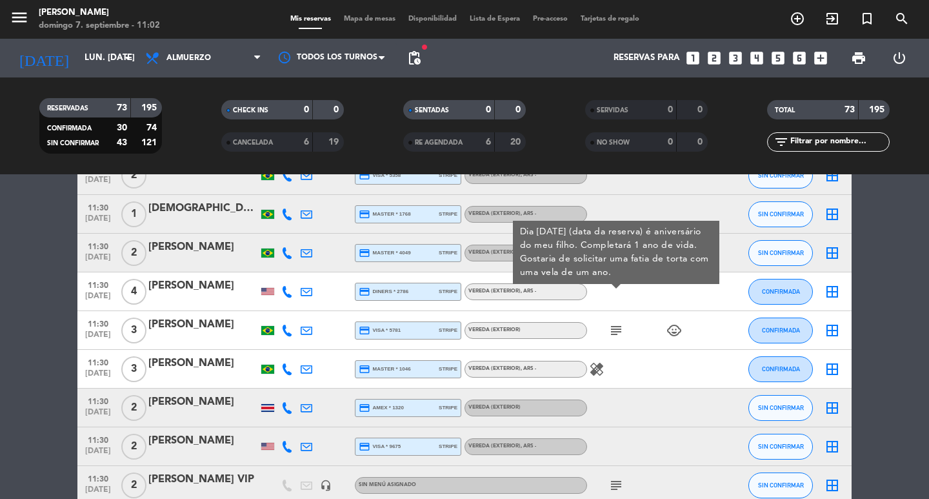
scroll to position [258, 0]
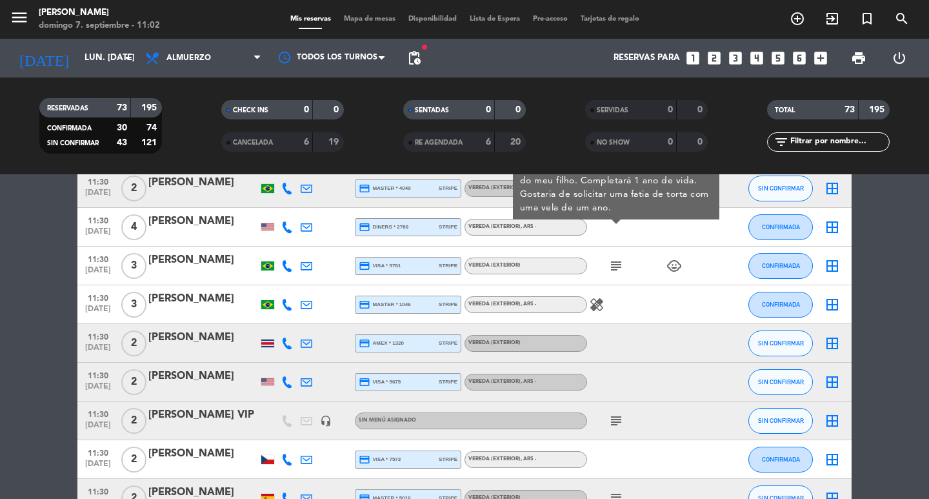
click at [614, 415] on div "subject" at bounding box center [645, 420] width 116 height 38
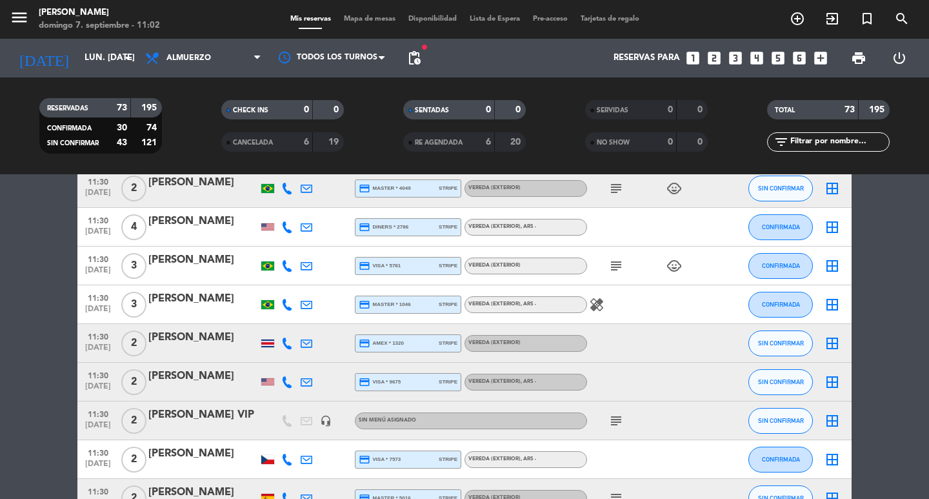
drag, startPoint x: 613, startPoint y: 414, endPoint x: 612, endPoint y: 430, distance: 16.2
click at [612, 428] on div "subject" at bounding box center [645, 420] width 116 height 38
click at [612, 429] on icon "subject" at bounding box center [616, 420] width 15 height 15
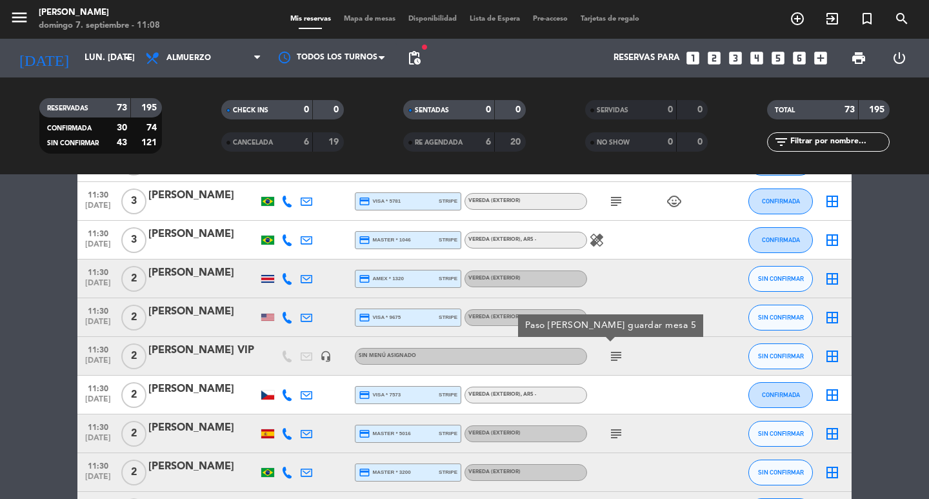
scroll to position [387, 0]
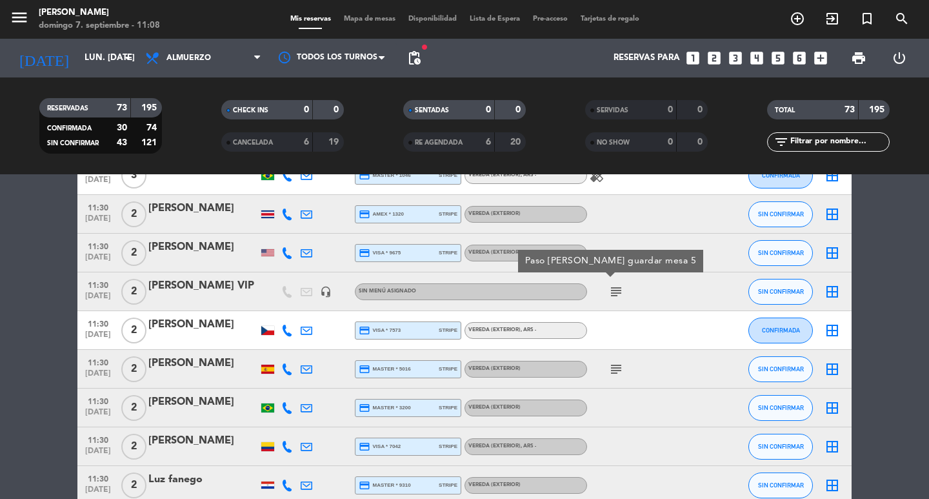
click at [613, 375] on icon "subject" at bounding box center [616, 368] width 15 height 15
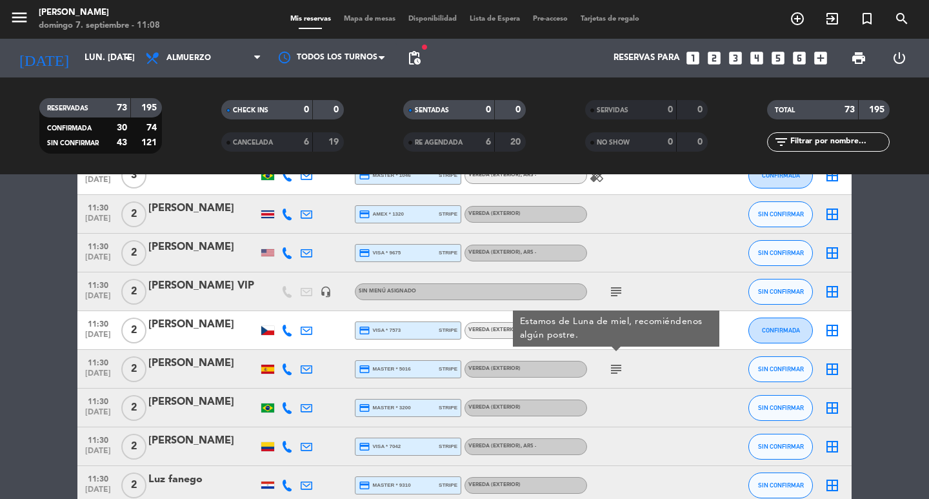
scroll to position [452, 0]
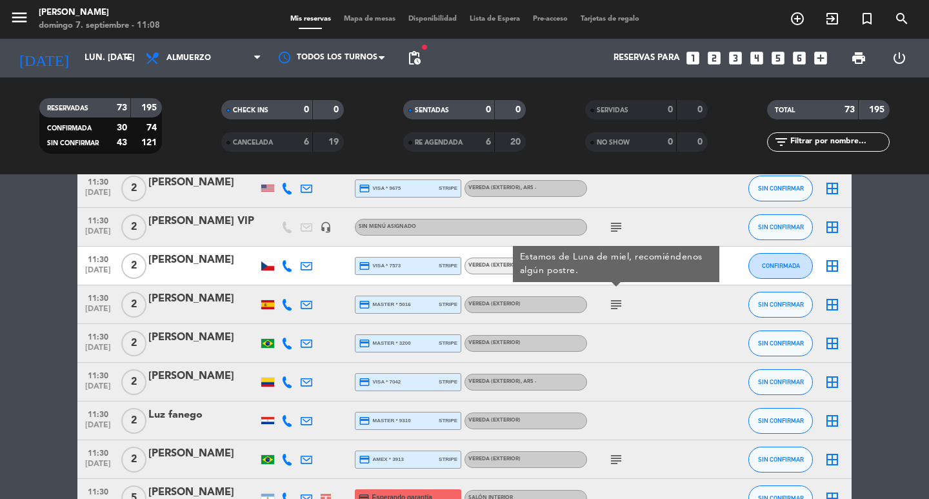
click at [613, 467] on icon "subject" at bounding box center [616, 459] width 15 height 15
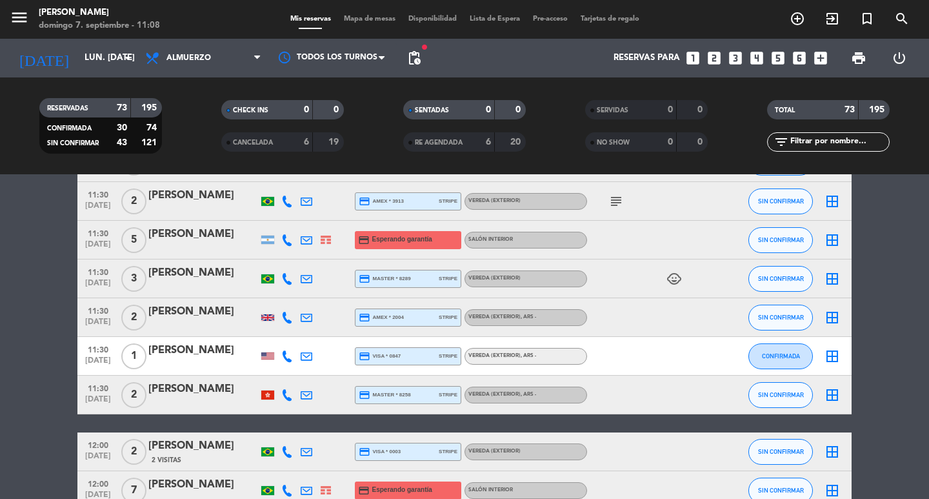
scroll to position [774, 0]
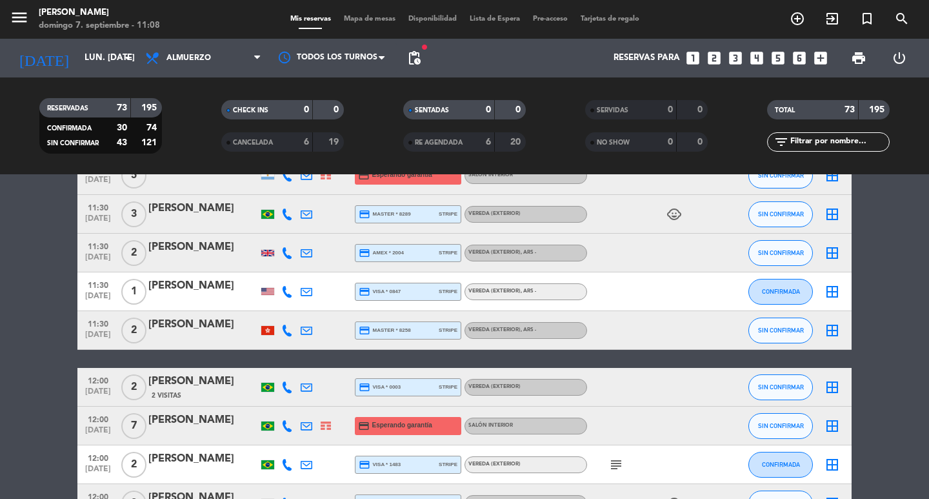
click at [612, 472] on icon "subject" at bounding box center [616, 464] width 15 height 15
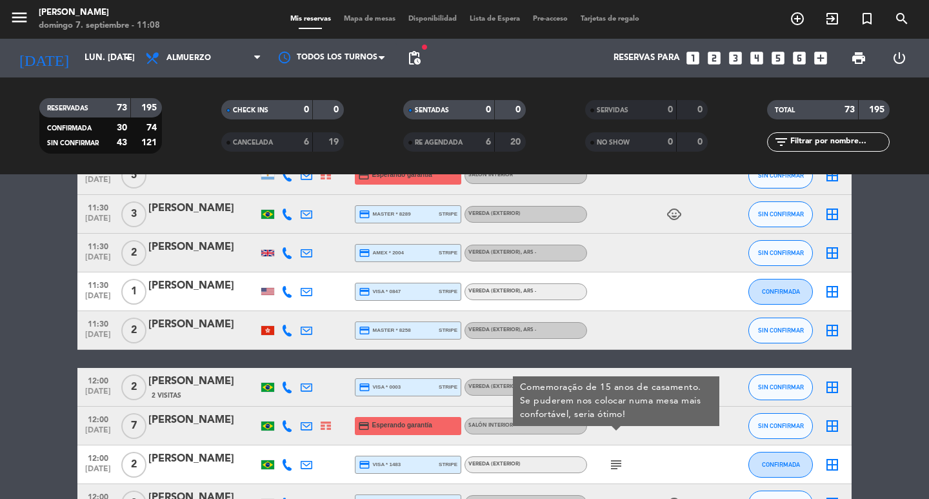
scroll to position [904, 0]
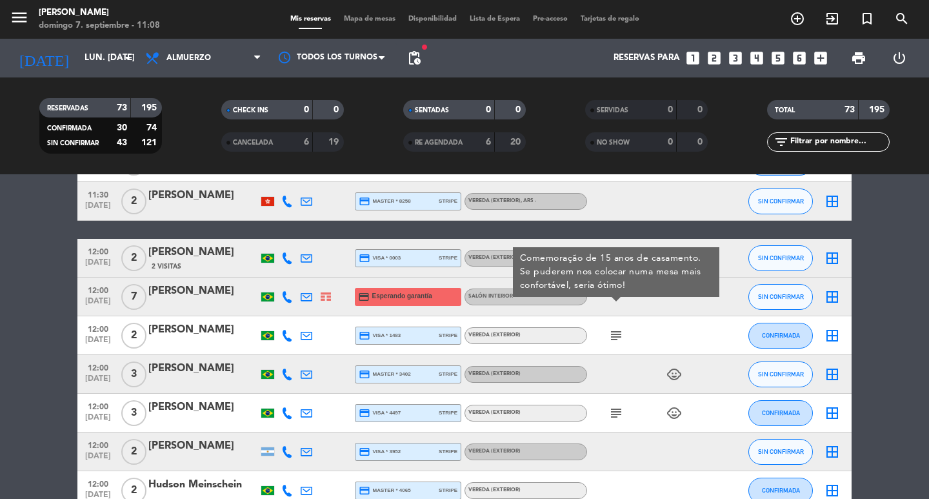
click at [609, 421] on icon "subject" at bounding box center [616, 412] width 15 height 15
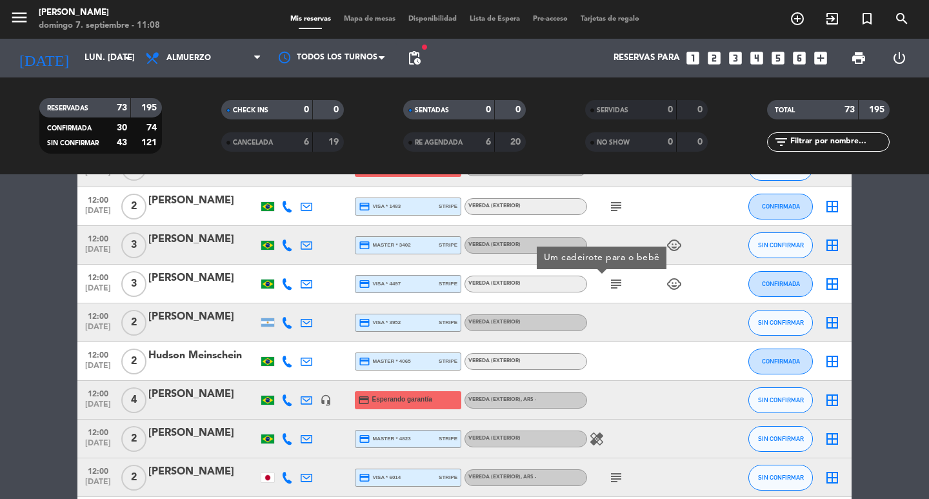
scroll to position [1097, 0]
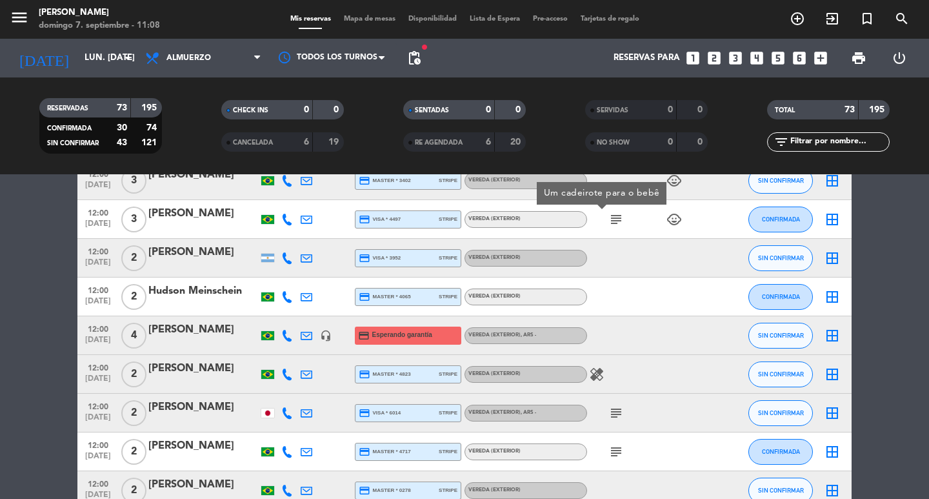
click at [611, 421] on icon "subject" at bounding box center [616, 412] width 15 height 15
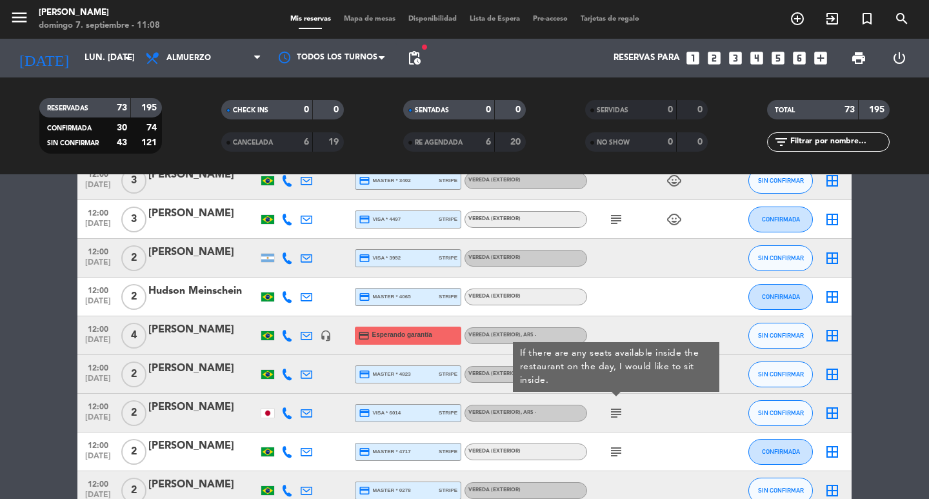
click at [609, 460] on icon "subject" at bounding box center [616, 451] width 15 height 15
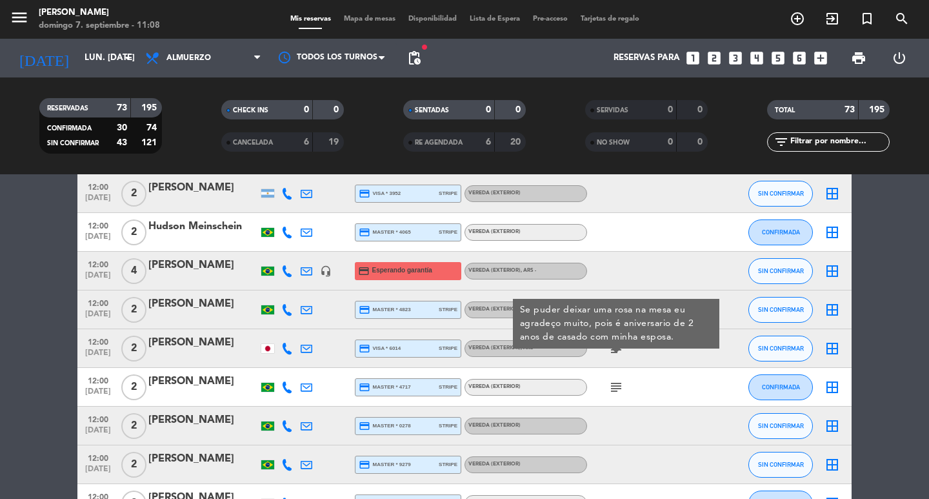
scroll to position [1291, 0]
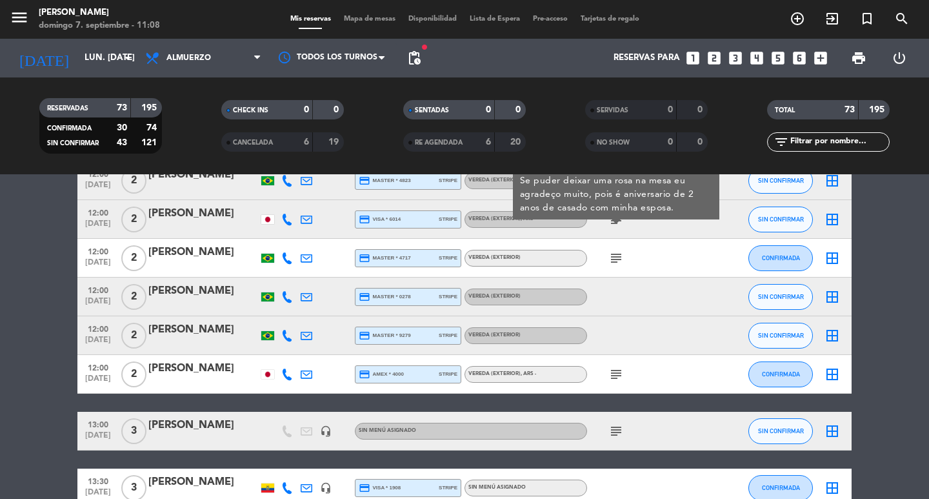
click at [606, 384] on div "subject" at bounding box center [645, 374] width 116 height 38
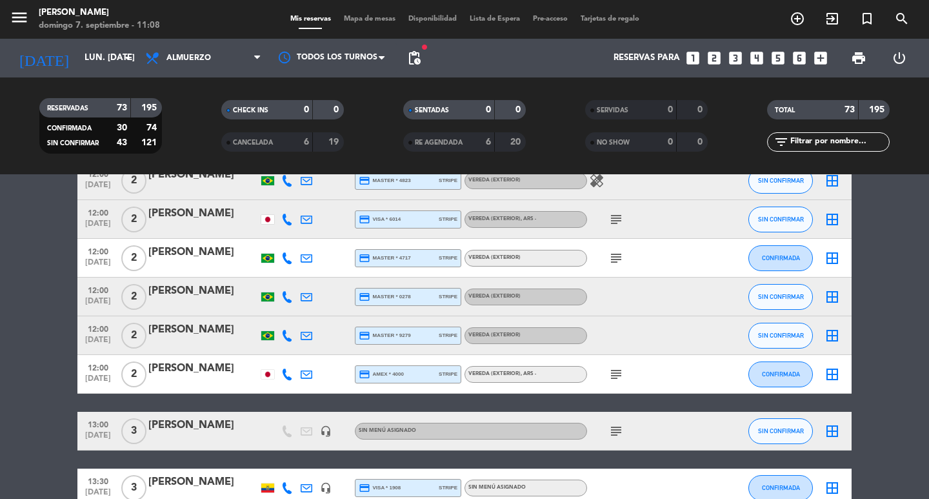
click at [609, 382] on icon "subject" at bounding box center [616, 374] width 15 height 15
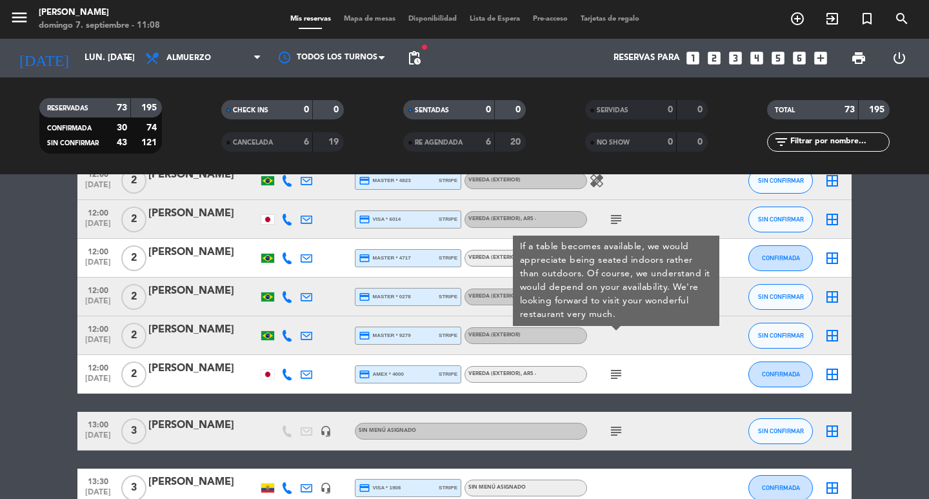
click at [618, 439] on icon "subject" at bounding box center [616, 430] width 15 height 15
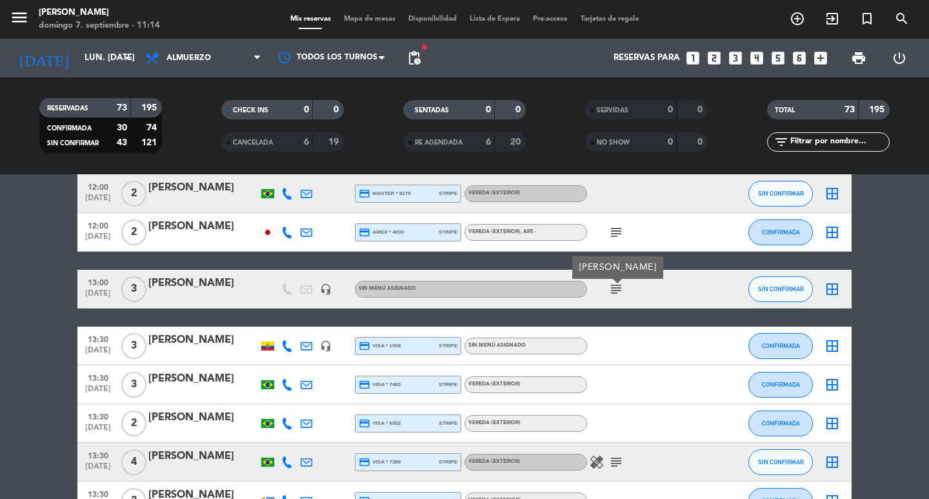
scroll to position [1175, 0]
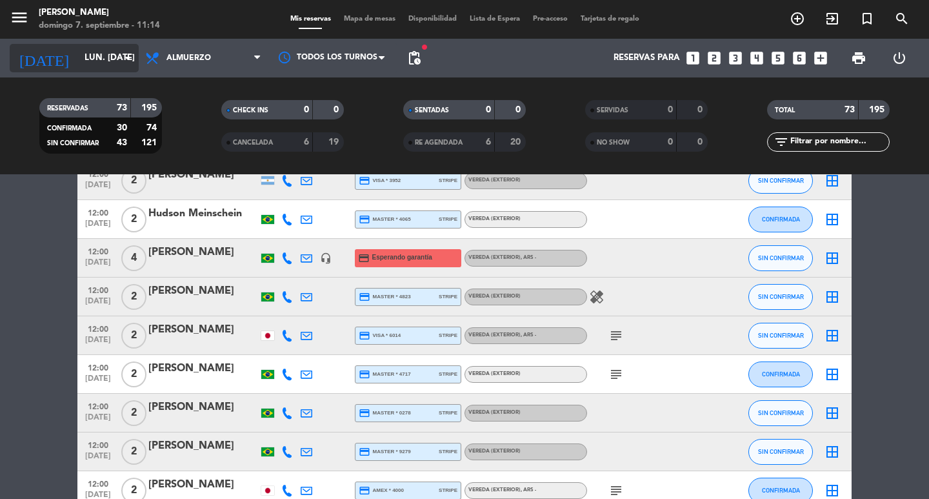
click at [130, 50] on div "[DATE] lun. [DATE] arrow_drop_down Todos los servicios Almuerzo Cena Almuerzo T…" at bounding box center [464, 58] width 929 height 39
click at [125, 52] on icon "arrow_drop_down" at bounding box center [127, 57] width 15 height 15
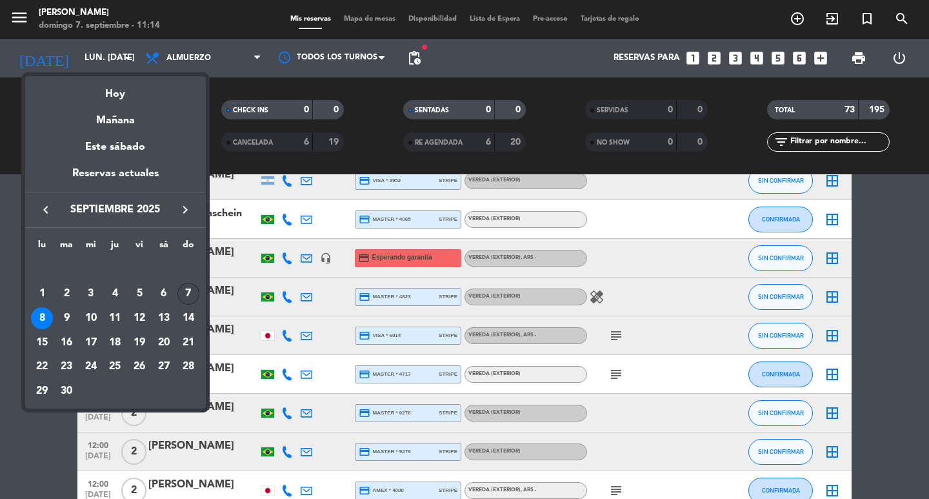
click at [190, 298] on div "7" at bounding box center [188, 294] width 22 height 22
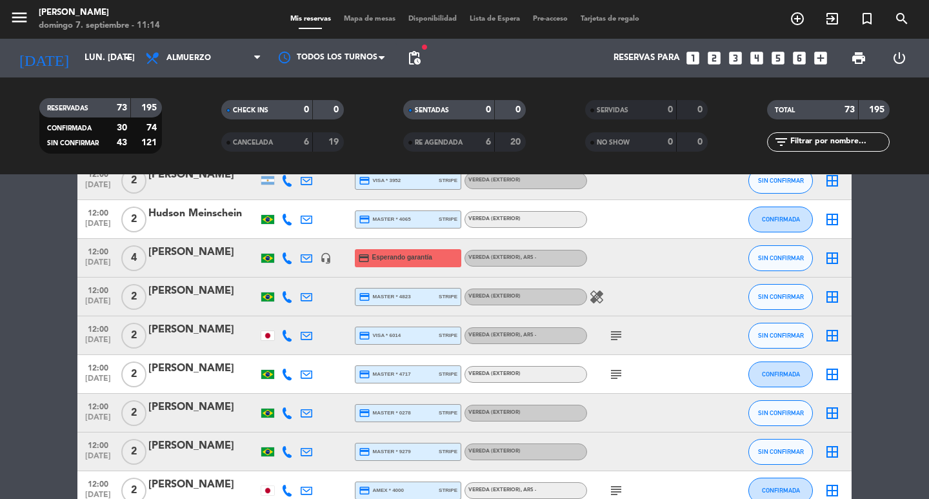
type input "[DATE]"
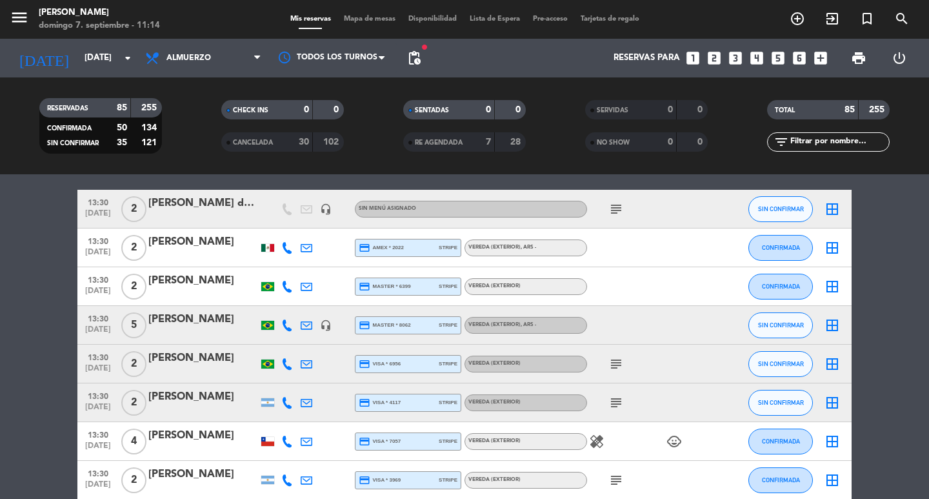
scroll to position [1420, 0]
